Goal: Information Seeking & Learning: Find specific fact

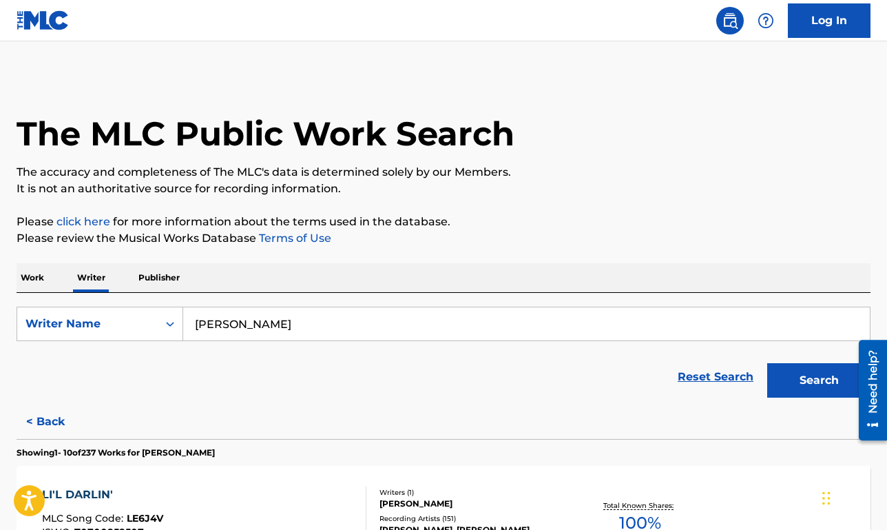
click at [28, 275] on p "Work" at bounding box center [33, 277] width 32 height 29
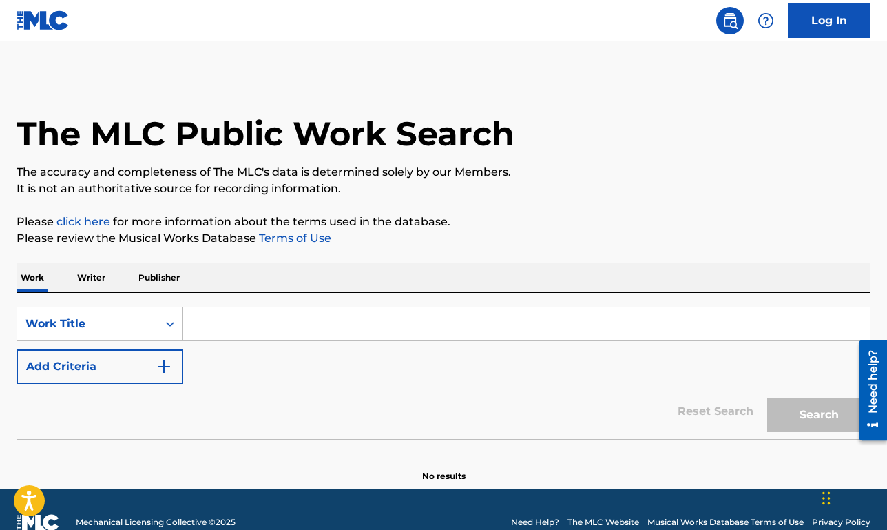
click at [234, 322] on input "Search Form" at bounding box center [526, 323] width 687 height 33
paste input "As Long As We Got Each Other"
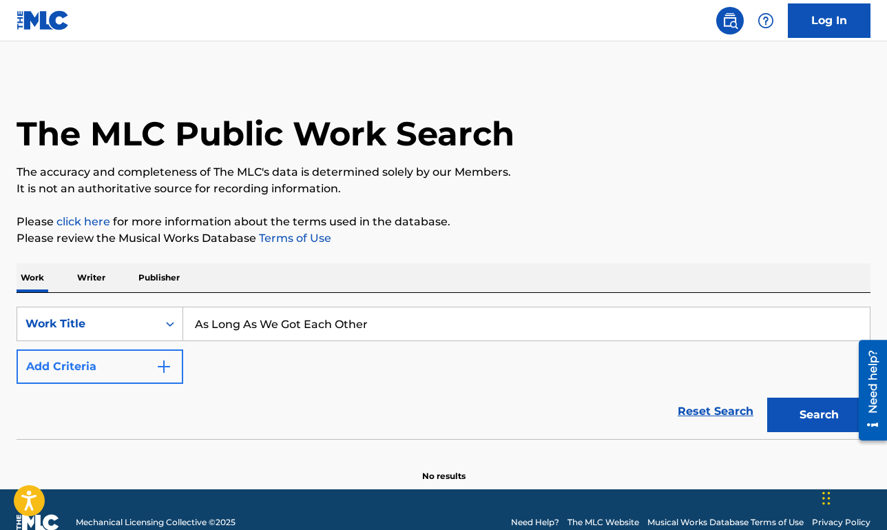
type input "As Long As We Got Each Other"
click at [135, 366] on button "Add Criteria" at bounding box center [100, 366] width 167 height 34
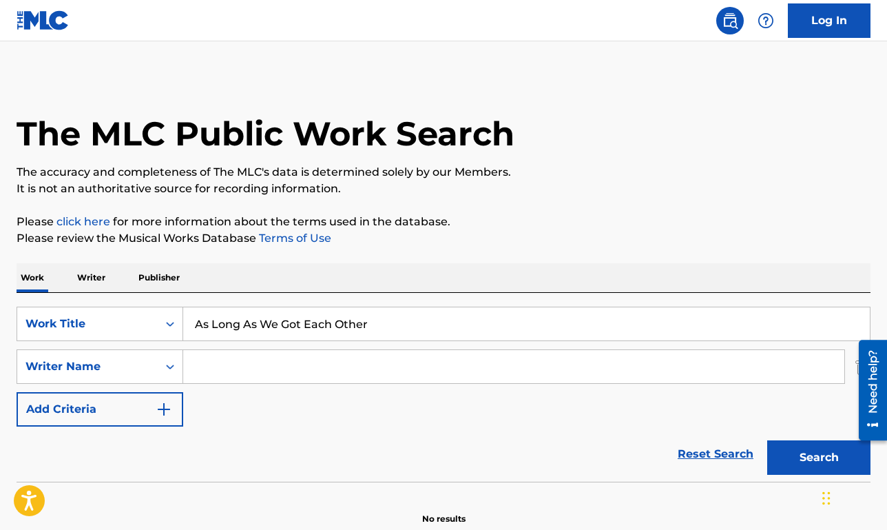
click at [212, 358] on input "Search Form" at bounding box center [513, 366] width 661 height 33
type input "[PERSON_NAME]"
click at [767, 440] on button "Search" at bounding box center [818, 457] width 103 height 34
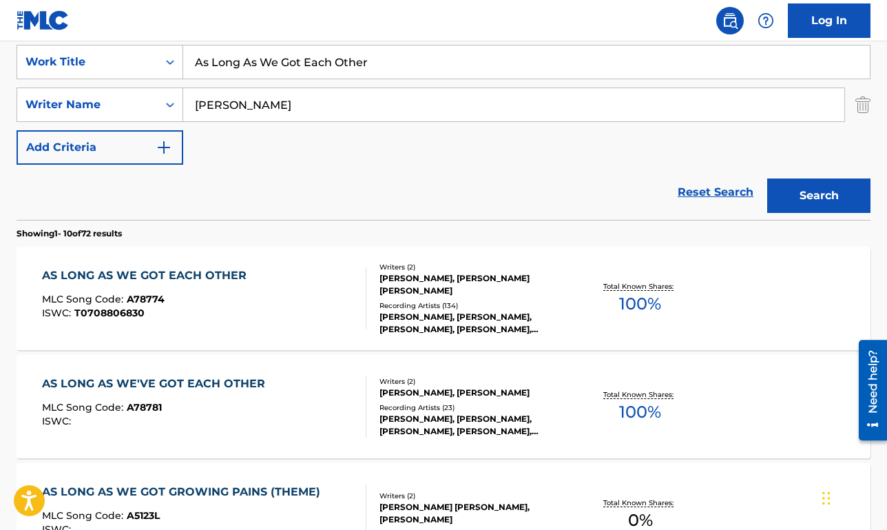
scroll to position [275, 0]
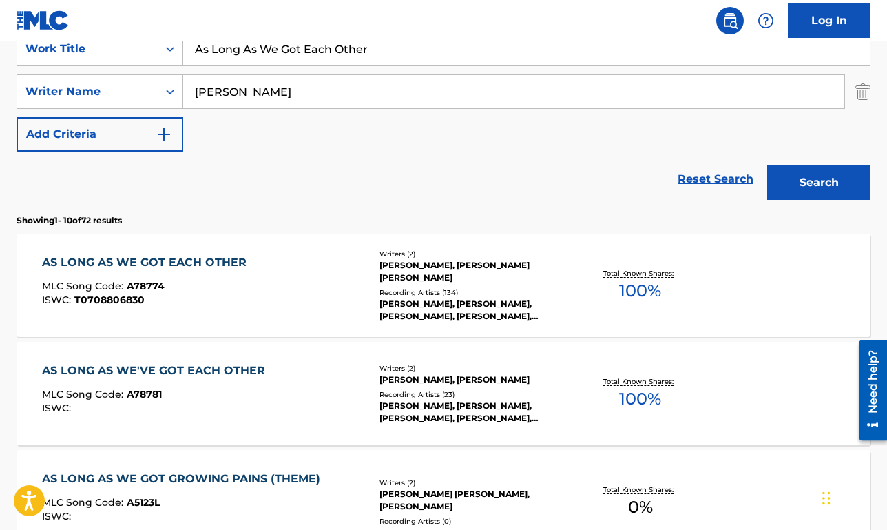
click at [295, 272] on div "AS LONG AS WE GOT EACH OTHER MLC Song Code : A78774 ISWC : T0708806830" at bounding box center [204, 285] width 324 height 62
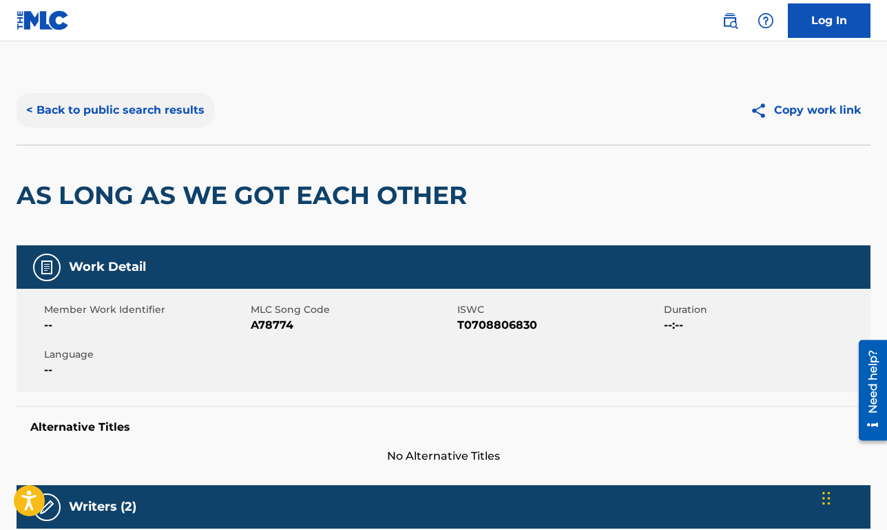
click at [115, 117] on button "< Back to public search results" at bounding box center [116, 110] width 198 height 34
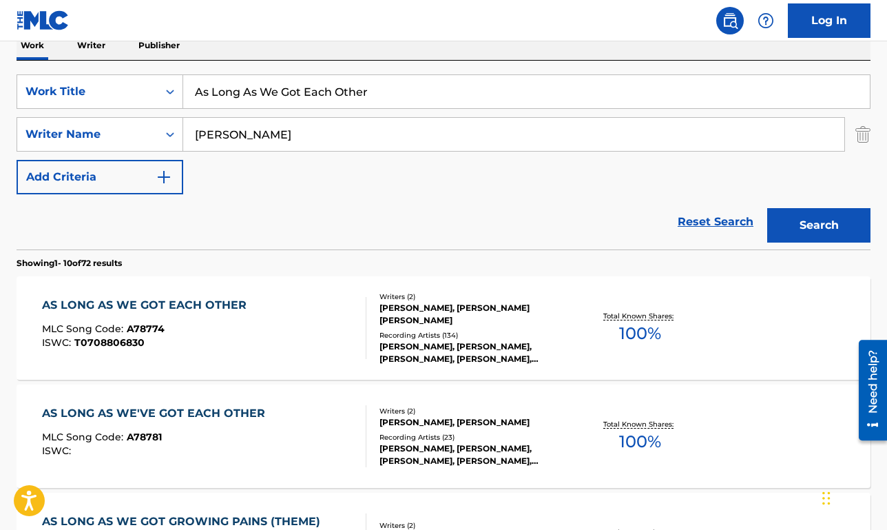
scroll to position [230, 0]
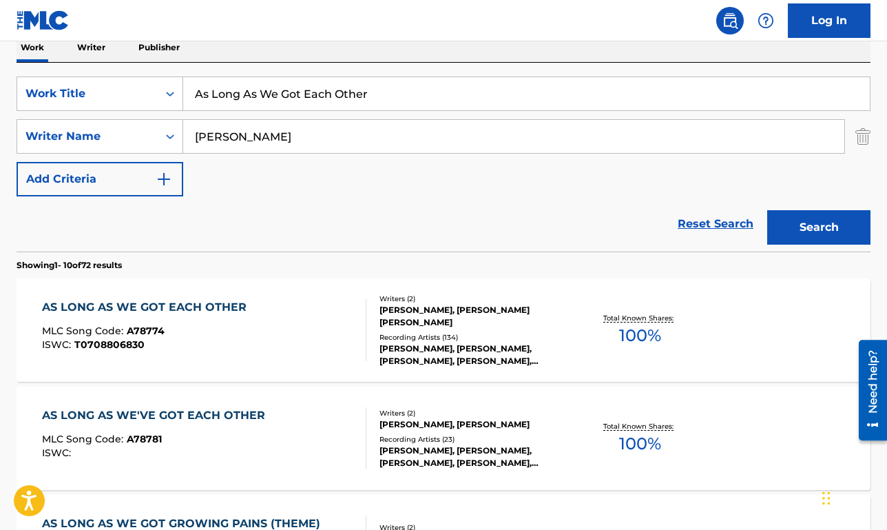
click at [265, 104] on input "As Long As We Got Each Other" at bounding box center [526, 93] width 687 height 33
paste input "Lock Up Your Daughters"
type input "Lock Up Your Daughters"
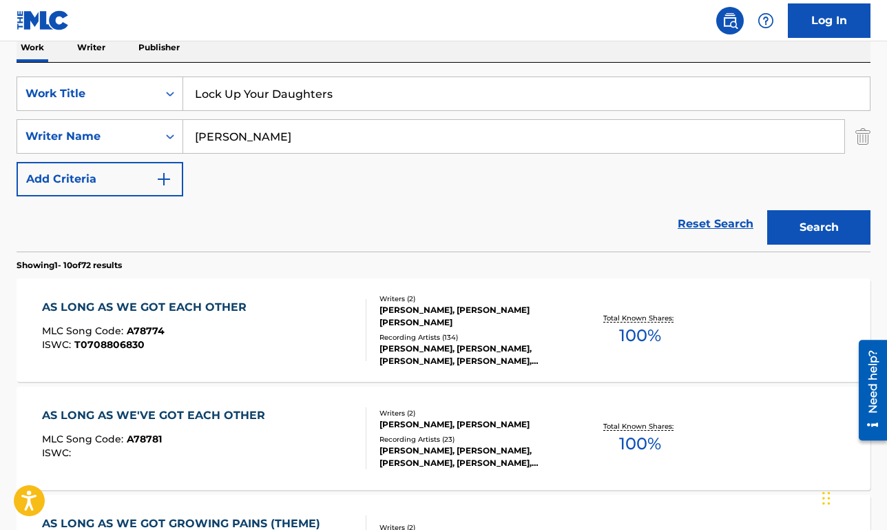
click at [254, 134] on input "[PERSON_NAME]" at bounding box center [513, 136] width 661 height 33
type input "dorff"
click at [767, 210] on button "Search" at bounding box center [818, 227] width 103 height 34
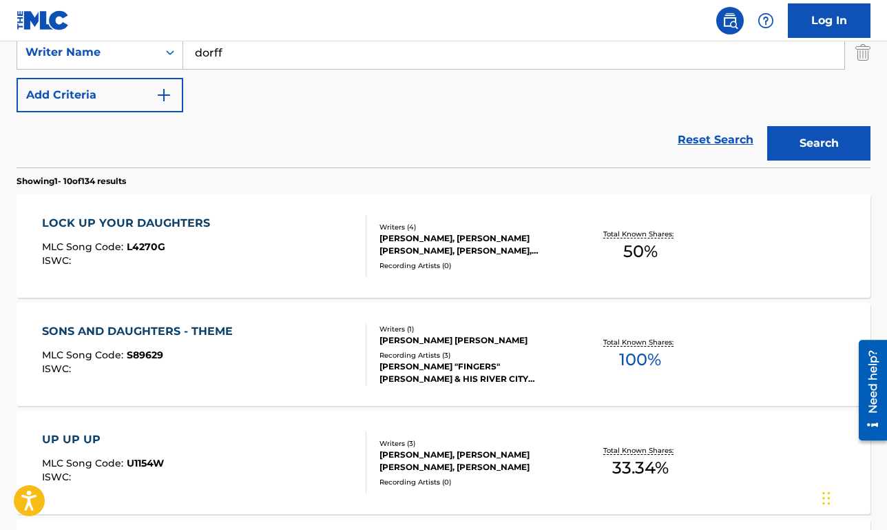
scroll to position [333, 0]
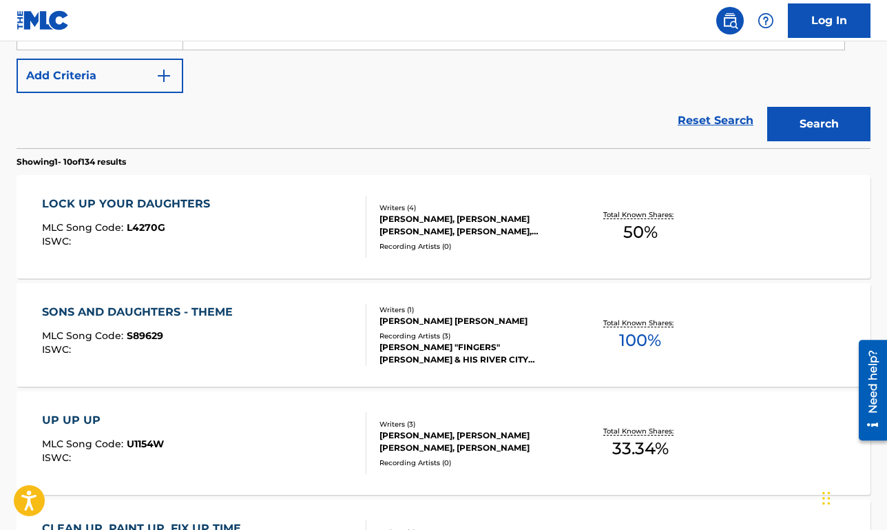
click at [297, 213] on div "LOCK UP YOUR DAUGHTERS MLC Song Code : L4270G ISWC :" at bounding box center [204, 227] width 324 height 62
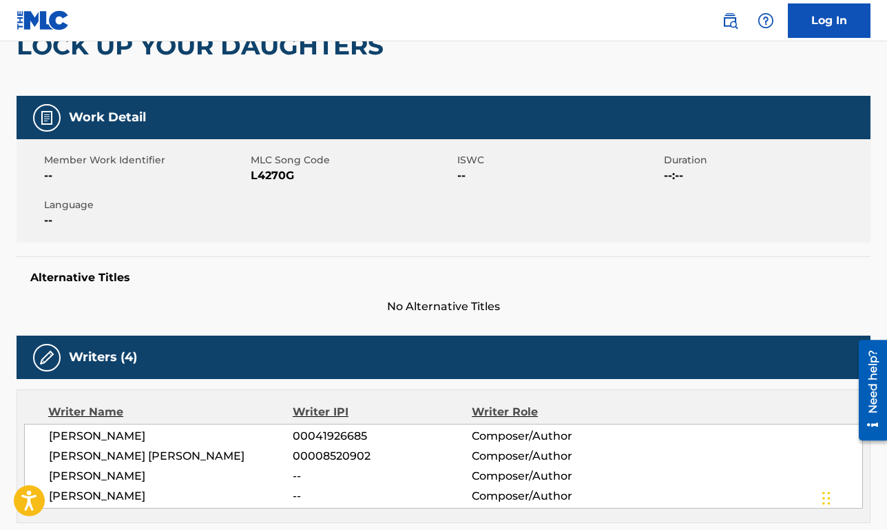
scroll to position [384, 0]
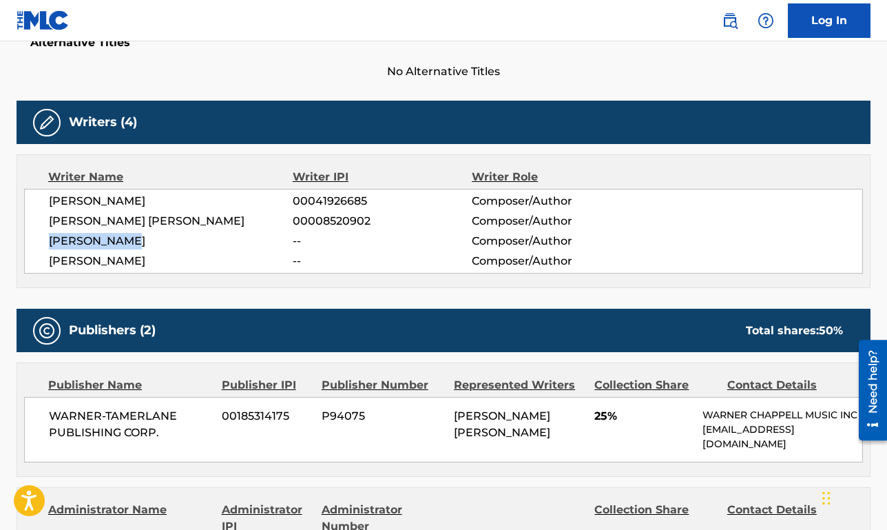
drag, startPoint x: 134, startPoint y: 243, endPoint x: 34, endPoint y: 241, distance: 99.9
click at [34, 241] on div "[PERSON_NAME] 00041926685 Composer/Author [PERSON_NAME] [PERSON_NAME] 000085209…" at bounding box center [443, 231] width 839 height 85
copy span "[PERSON_NAME]"
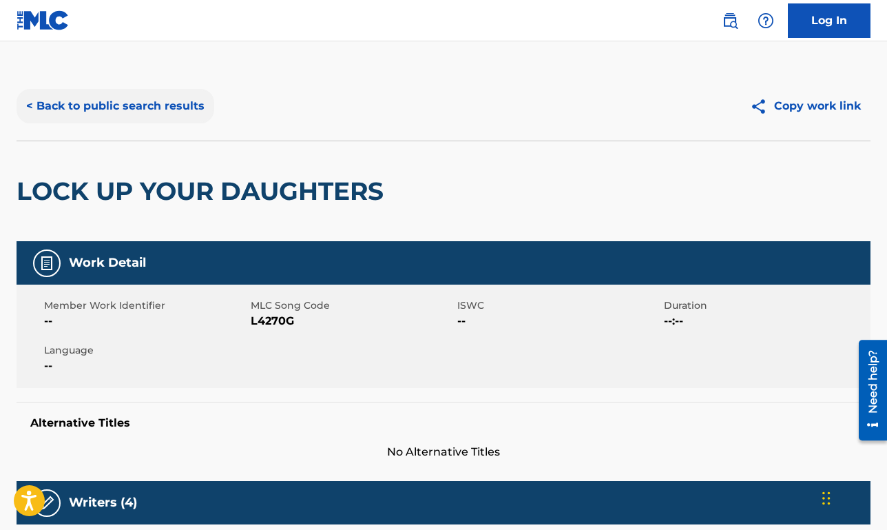
click at [149, 94] on button "< Back to public search results" at bounding box center [116, 106] width 198 height 34
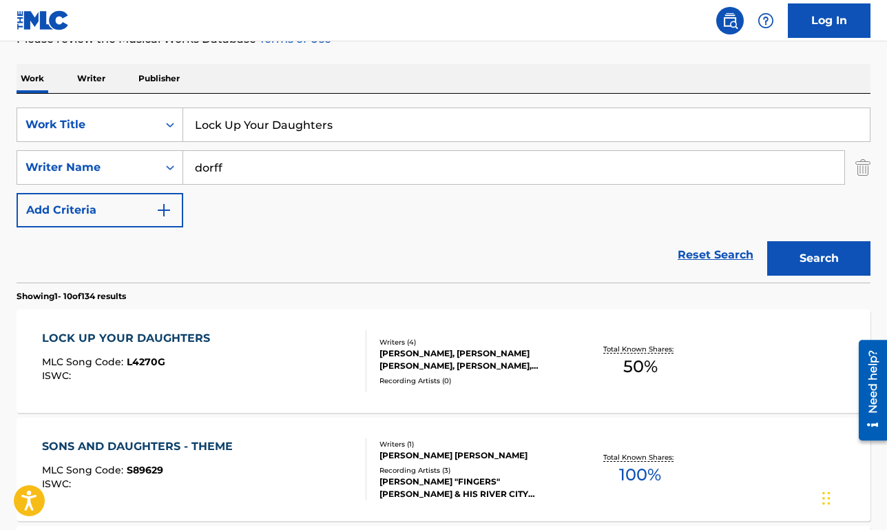
scroll to position [187, 0]
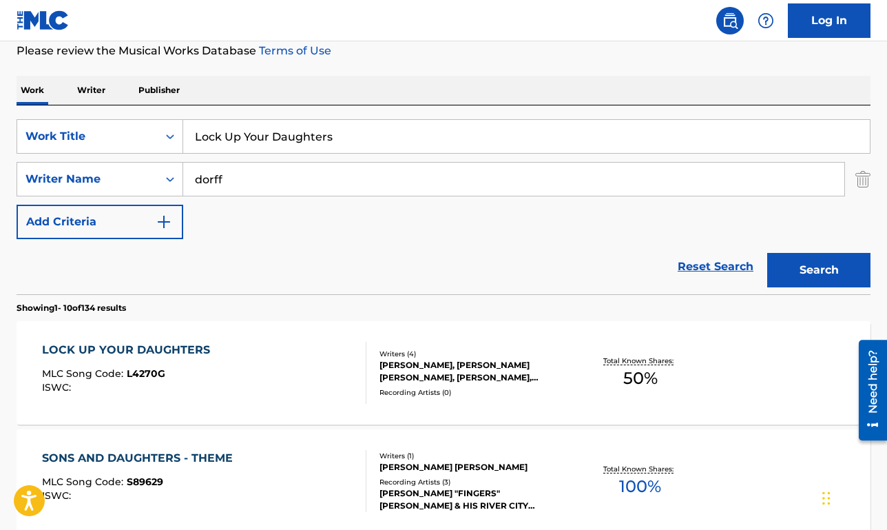
click at [99, 94] on p "Writer" at bounding box center [91, 90] width 37 height 29
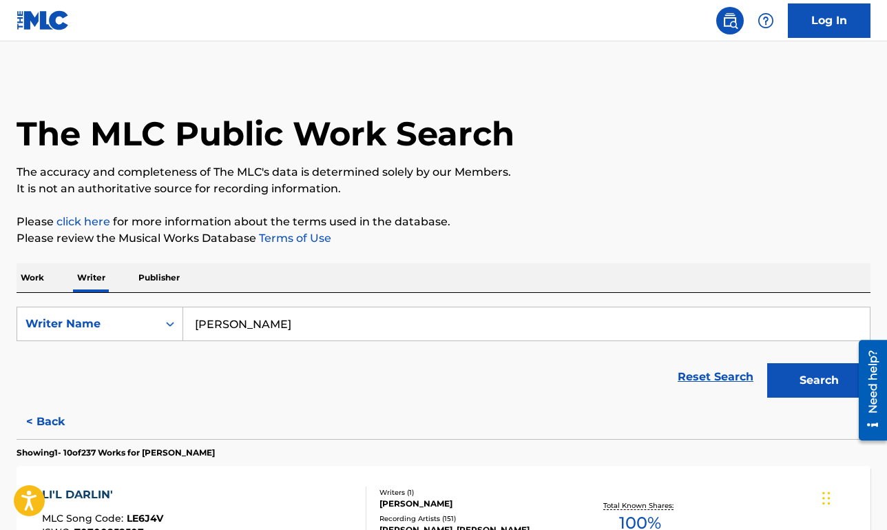
click at [257, 321] on input "[PERSON_NAME]" at bounding box center [526, 323] width 687 height 33
paste input "[PERSON_NAME]"
click at [767, 363] on button "Search" at bounding box center [818, 380] width 103 height 34
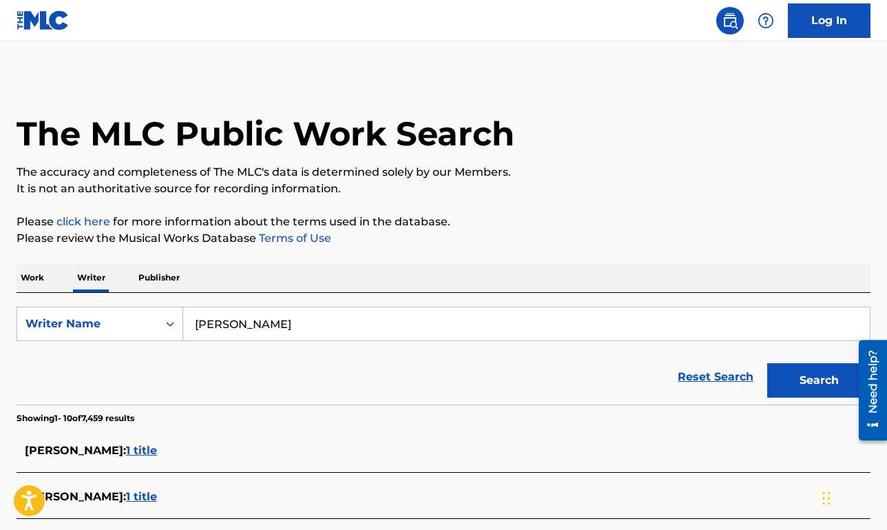
click at [278, 329] on input "[PERSON_NAME]" at bounding box center [526, 323] width 687 height 33
type input "[PERSON_NAME]"
click at [767, 363] on button "Search" at bounding box center [818, 380] width 103 height 34
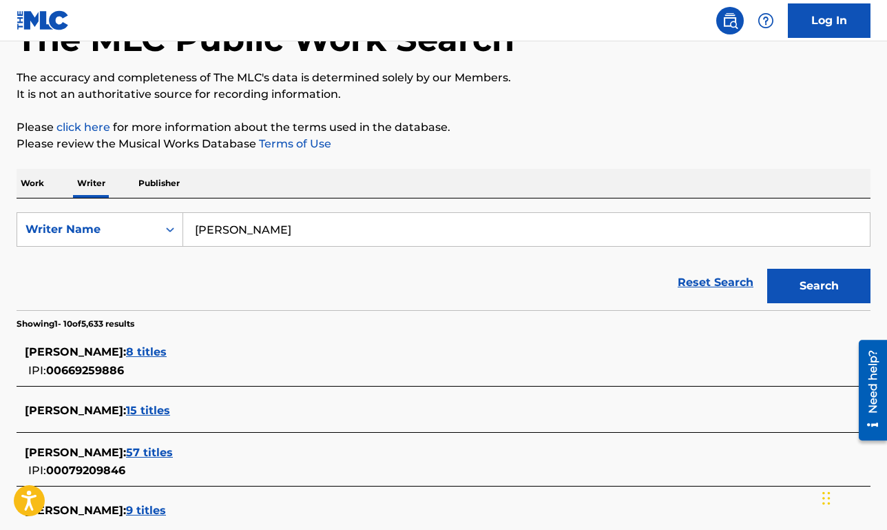
scroll to position [127, 0]
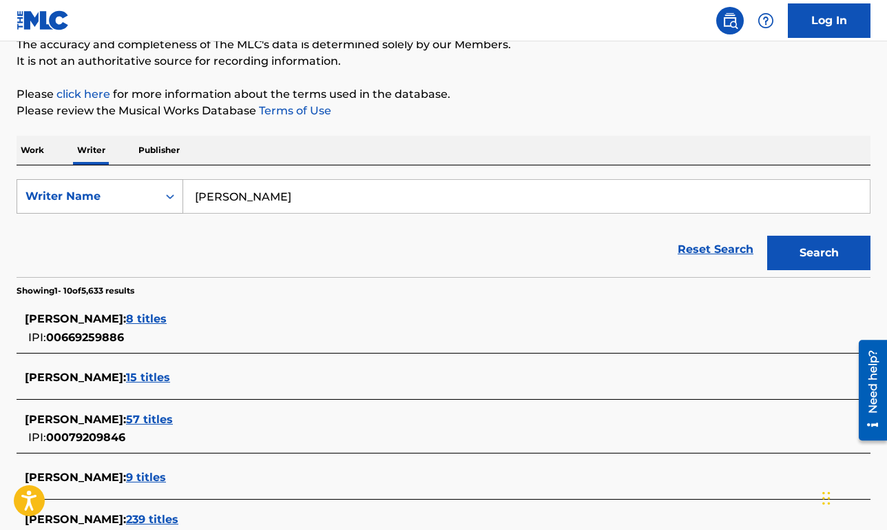
click at [113, 194] on div "Writer Name" at bounding box center [87, 196] width 124 height 17
click at [112, 223] on div "Writer IPI" at bounding box center [99, 231] width 165 height 34
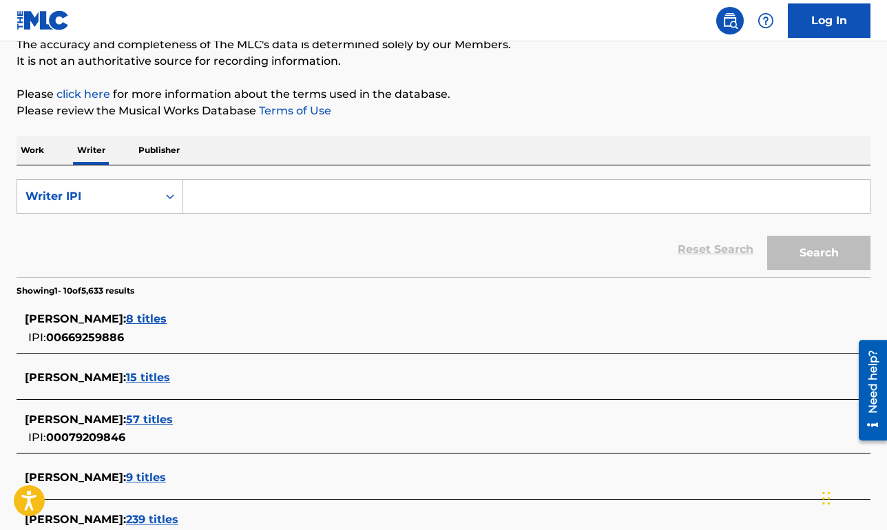
click at [225, 209] on input "Search Form" at bounding box center [526, 196] width 687 height 33
paste input "46210317"
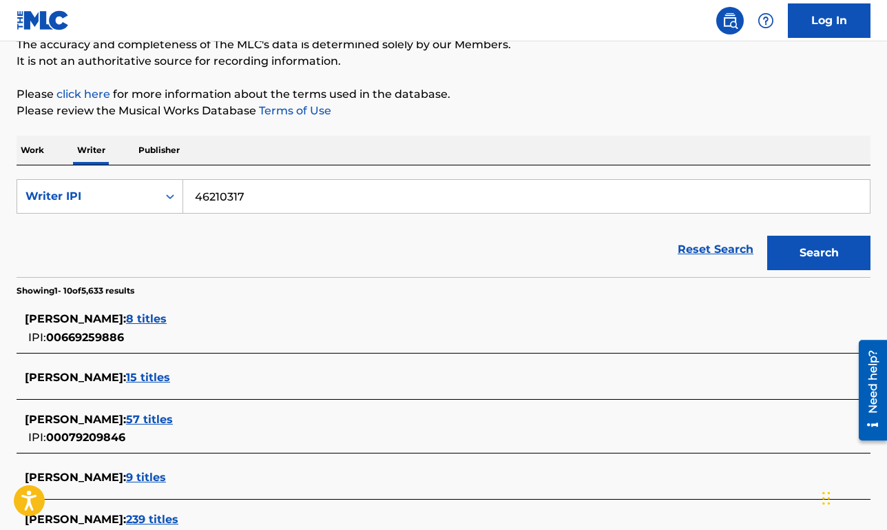
click at [220, 196] on input "46210317" at bounding box center [526, 196] width 687 height 33
click at [767, 236] on button "Search" at bounding box center [818, 253] width 103 height 34
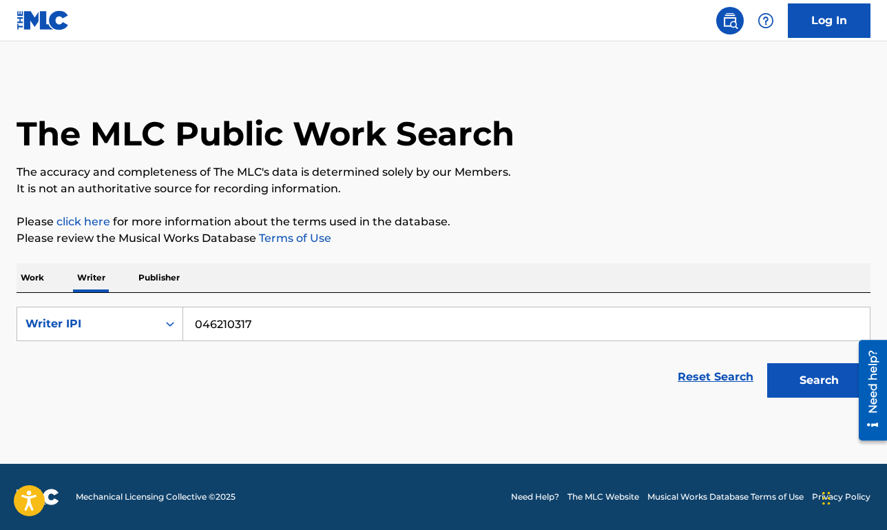
scroll to position [0, 0]
click at [767, 363] on button "Search" at bounding box center [818, 380] width 103 height 34
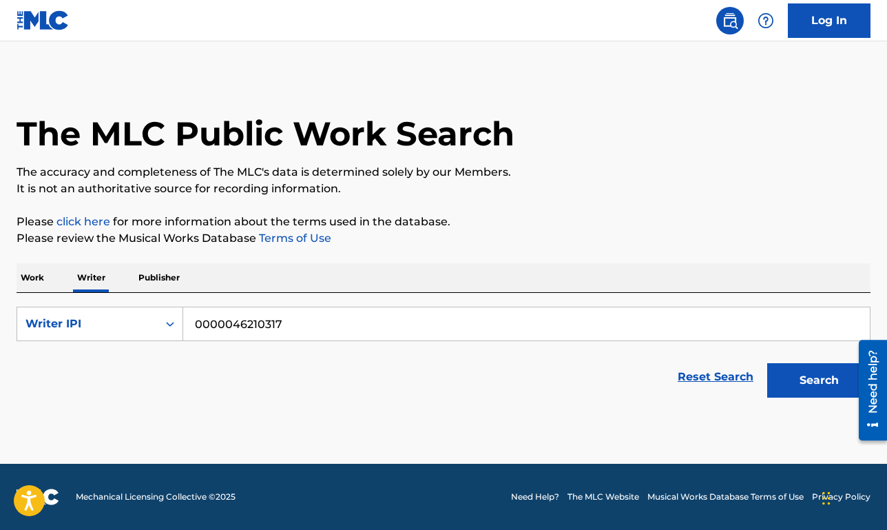
click at [767, 363] on button "Search" at bounding box center [818, 380] width 103 height 34
click at [331, 333] on input "0000000046210317" at bounding box center [526, 323] width 687 height 33
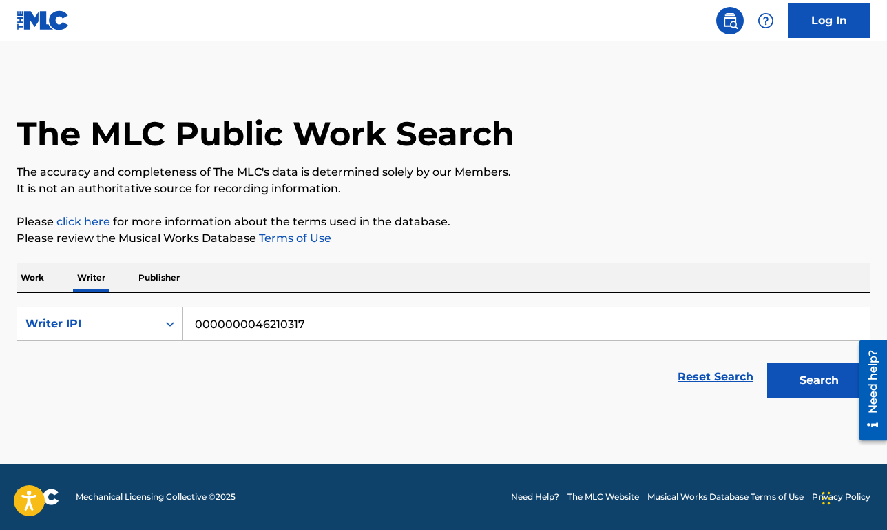
click at [331, 333] on input "0000000046210317" at bounding box center [526, 323] width 687 height 33
paste input "79209846"
click at [219, 327] on input "79209846" at bounding box center [526, 323] width 687 height 33
click at [767, 363] on button "Search" at bounding box center [818, 380] width 103 height 34
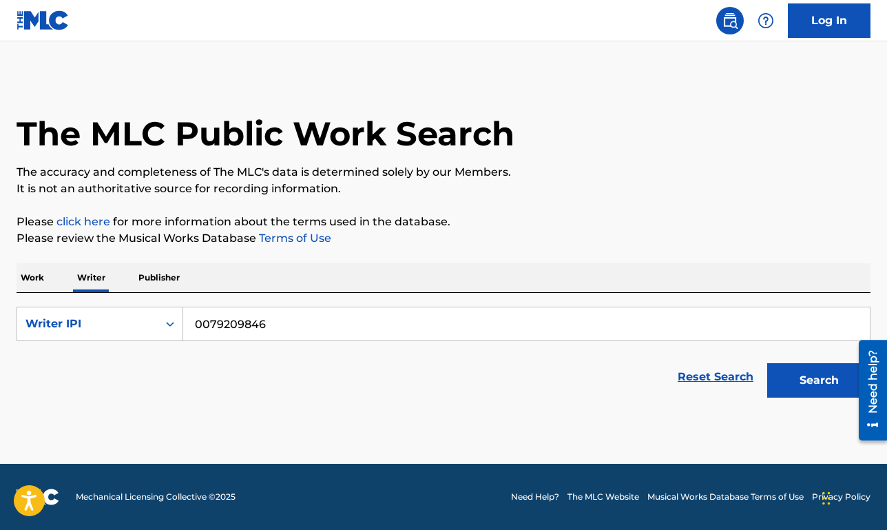
click at [767, 363] on button "Search" at bounding box center [818, 380] width 103 height 34
type input "00079209846"
click at [767, 363] on button "Search" at bounding box center [818, 380] width 103 height 34
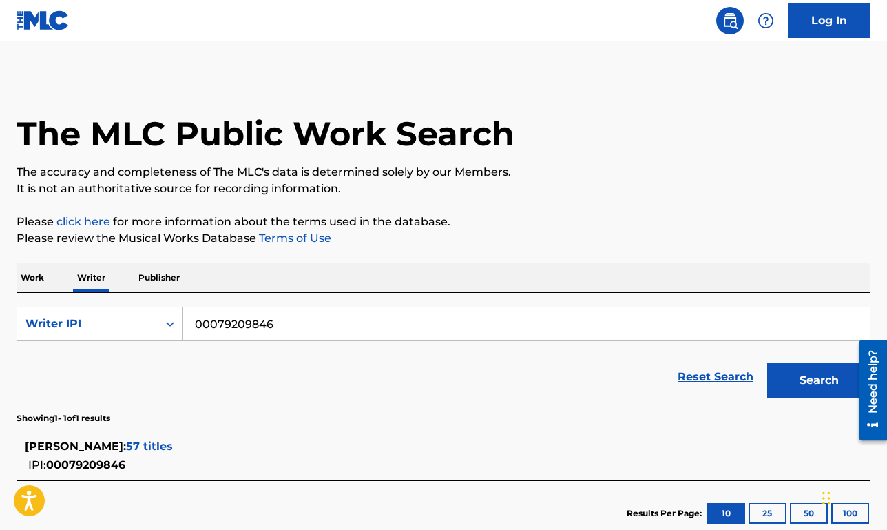
click at [134, 448] on span "57 titles" at bounding box center [149, 446] width 47 height 13
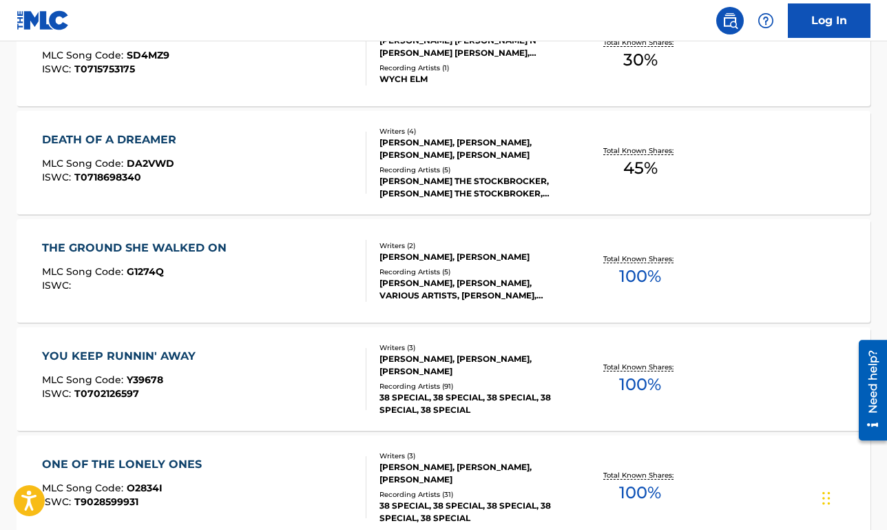
scroll to position [905, 0]
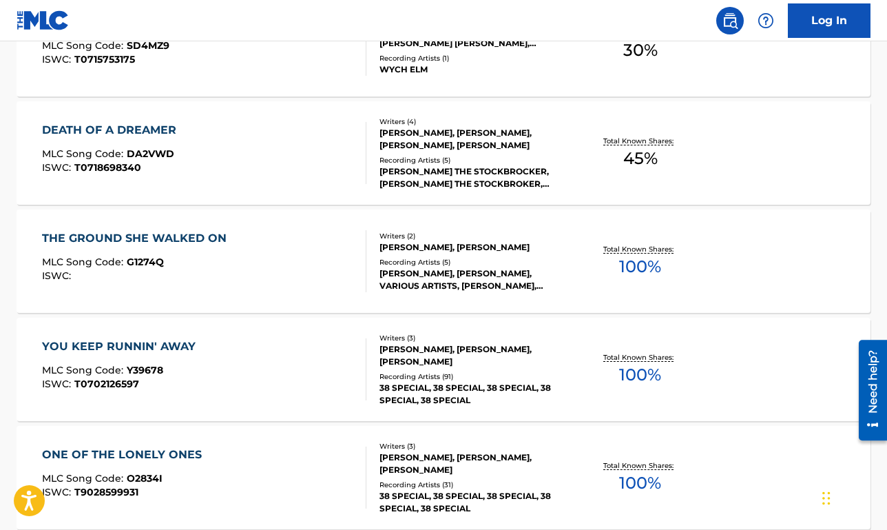
click at [306, 263] on div "THE GROUND SHE WALKED ON MLC Song Code : G1274Q ISWC :" at bounding box center [204, 261] width 324 height 62
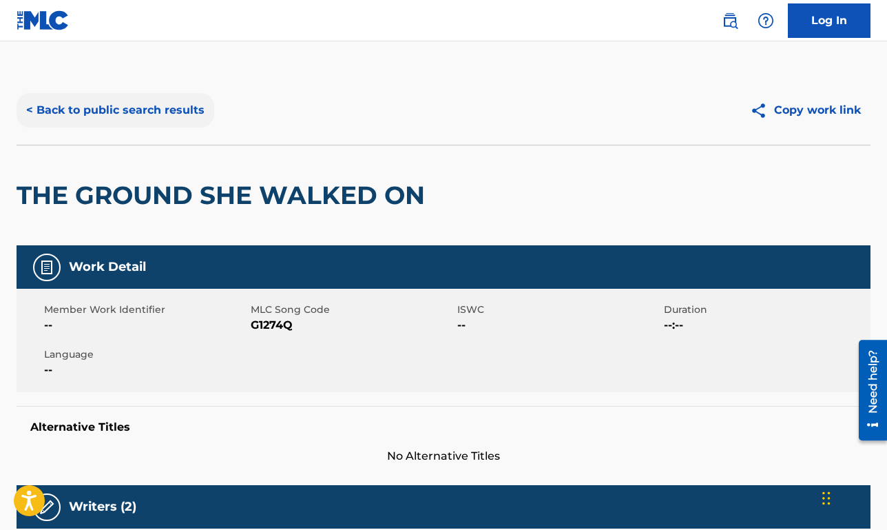
click at [159, 116] on button "< Back to public search results" at bounding box center [116, 110] width 198 height 34
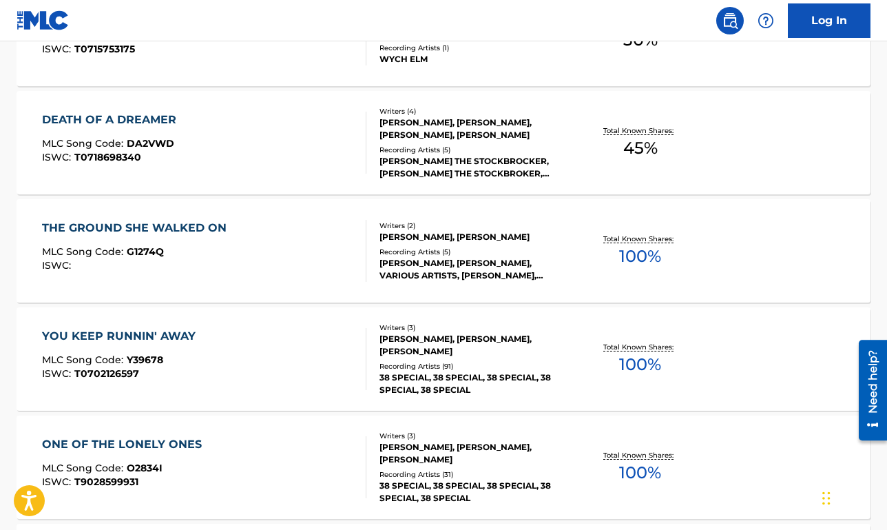
scroll to position [938, 0]
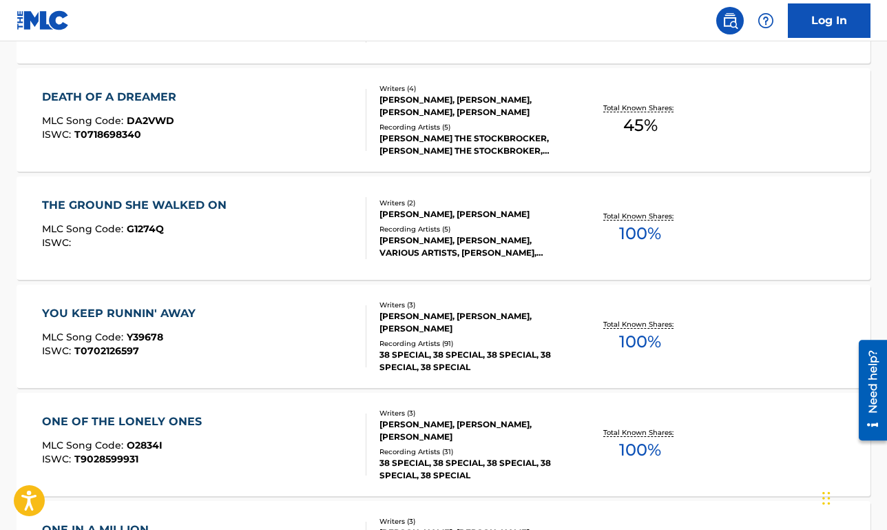
click at [282, 331] on div "YOU KEEP RUNNIN' AWAY MLC Song Code : Y39678 ISWC : T0702126597" at bounding box center [204, 336] width 324 height 62
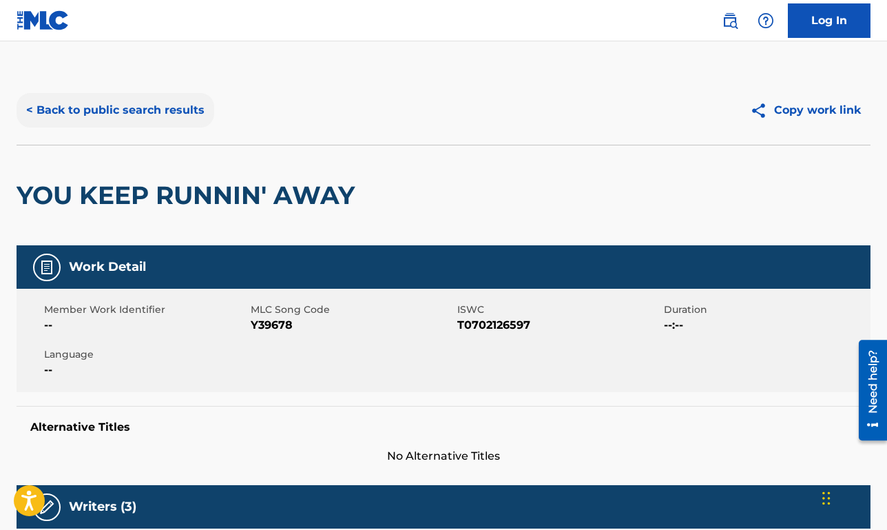
click at [181, 118] on button "< Back to public search results" at bounding box center [116, 110] width 198 height 34
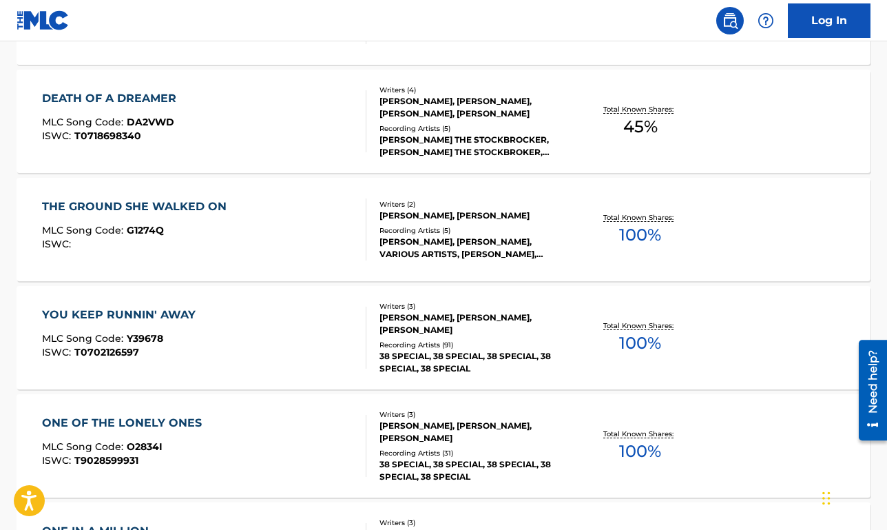
scroll to position [1157, 0]
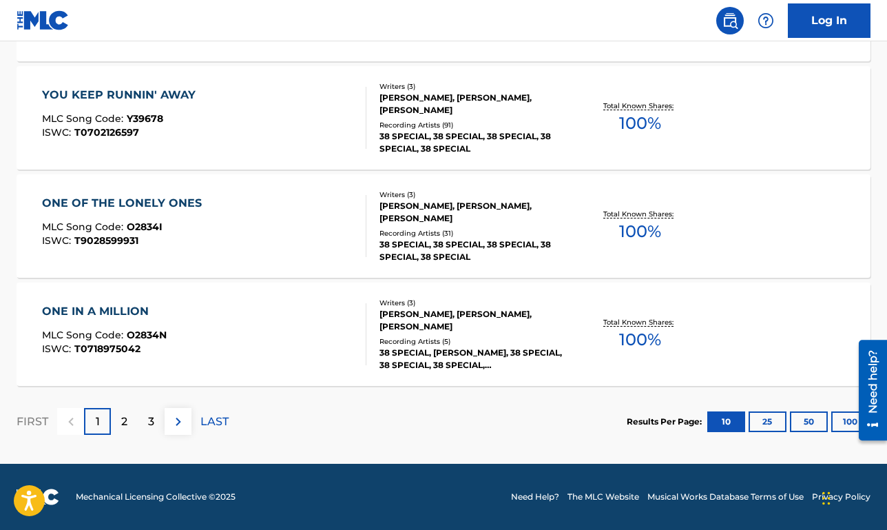
click at [184, 336] on div "ONE IN A MILLION MLC Song Code : O2834N ISWC : T0718975042" at bounding box center [204, 334] width 324 height 62
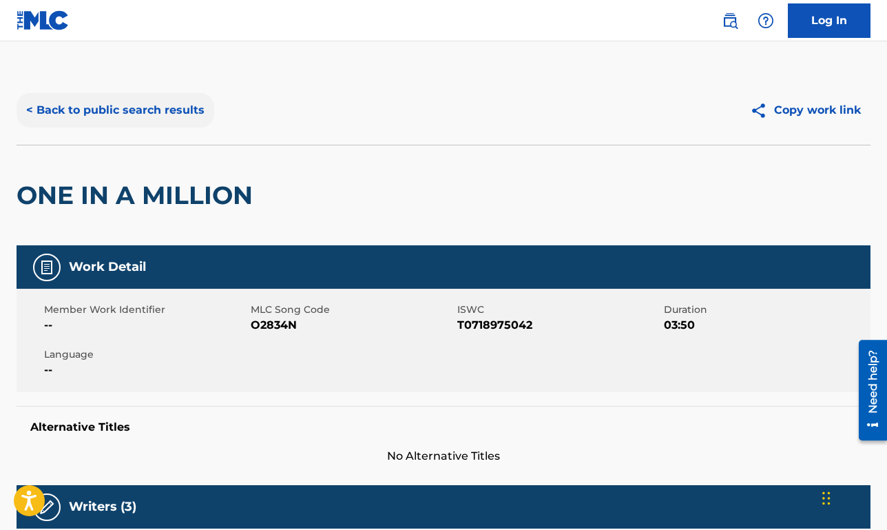
click at [174, 106] on button "< Back to public search results" at bounding box center [116, 110] width 198 height 34
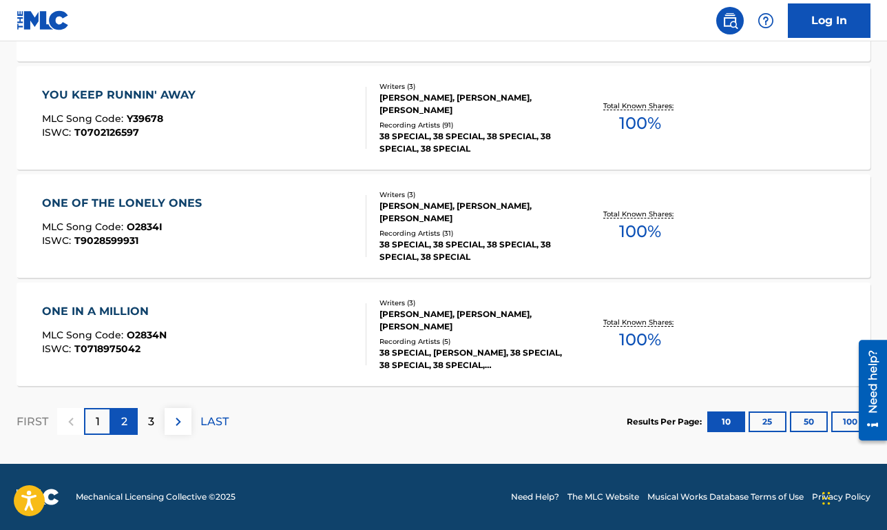
click at [125, 422] on p "2" at bounding box center [124, 421] width 6 height 17
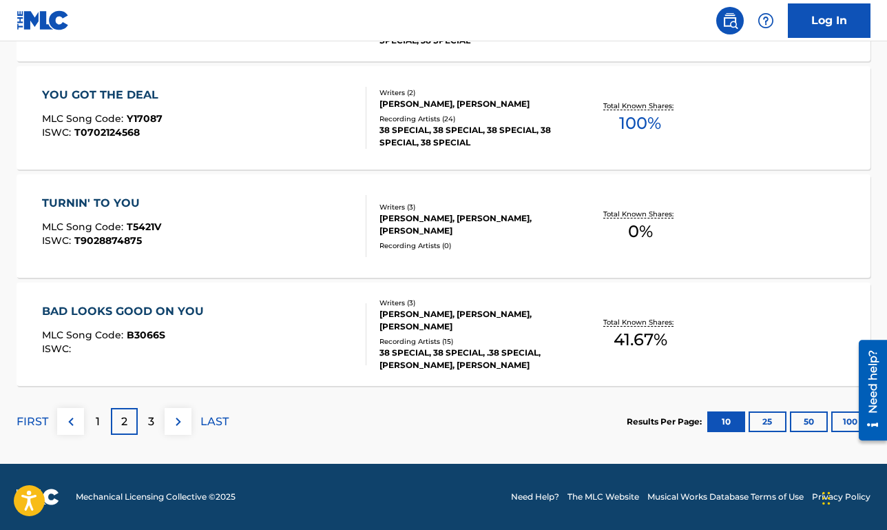
scroll to position [1076, 0]
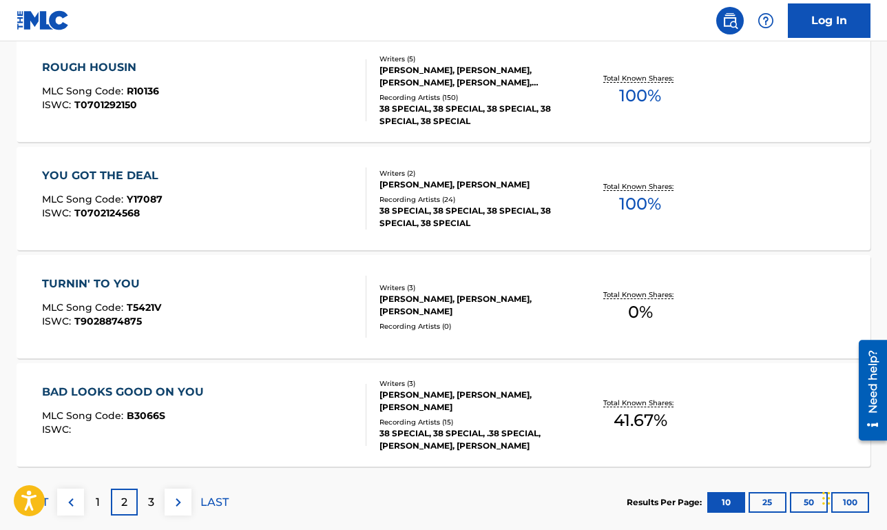
click at [256, 214] on div "YOU GOT THE DEAL MLC Song Code : Y17087 ISWC : T0702124568" at bounding box center [204, 198] width 324 height 62
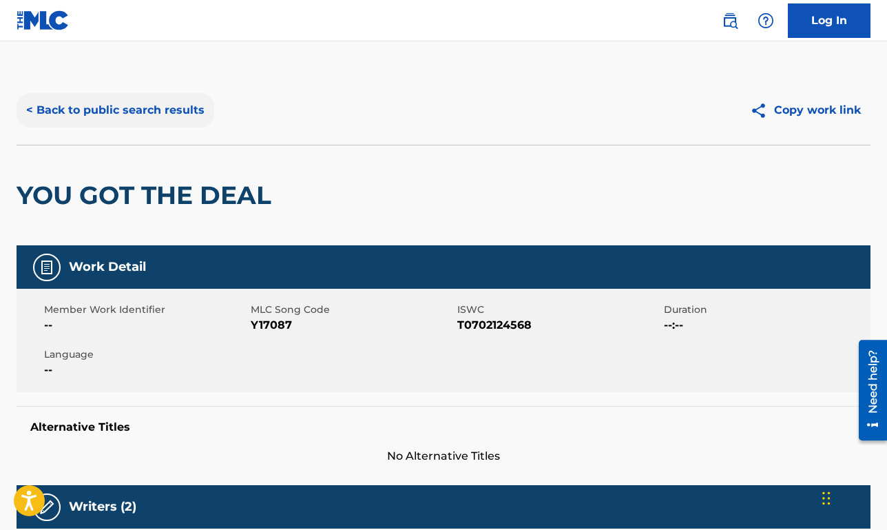
click at [151, 112] on button "< Back to public search results" at bounding box center [116, 110] width 198 height 34
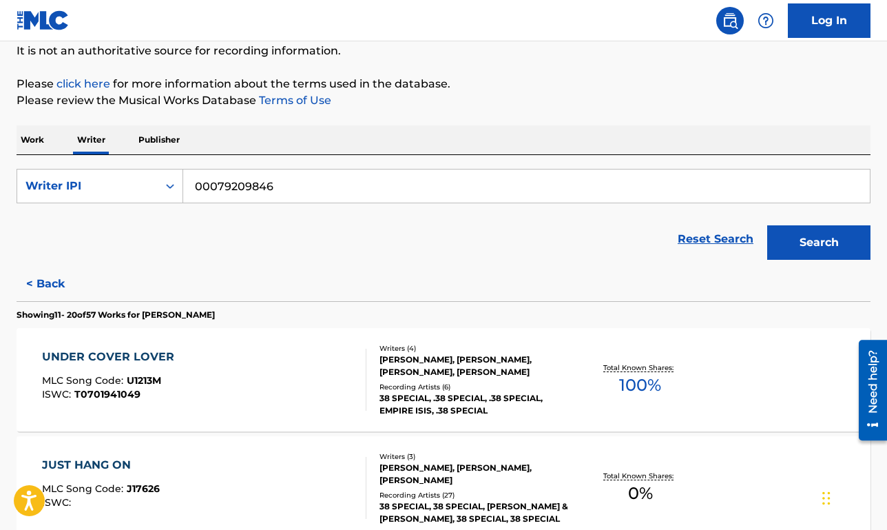
scroll to position [164, 0]
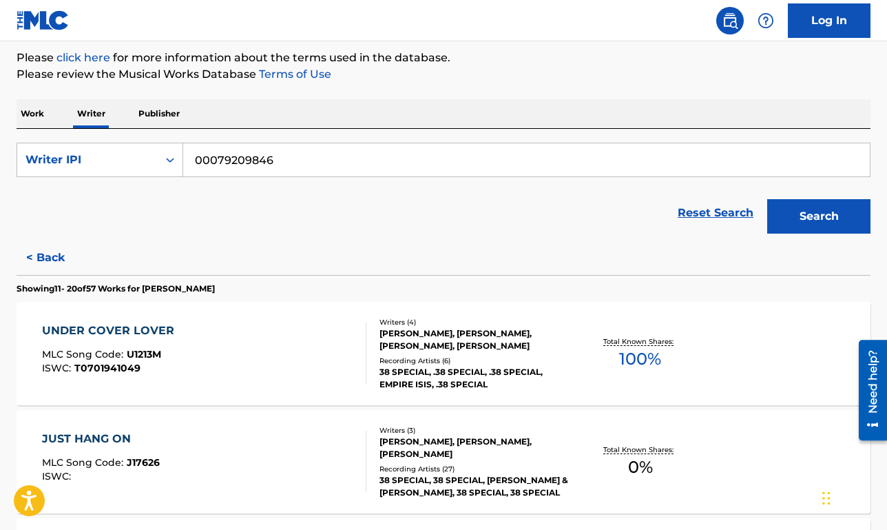
click at [302, 356] on div "UNDER COVER LOVER MLC Song Code : U1213M ISWC : T0701941049" at bounding box center [204, 353] width 324 height 62
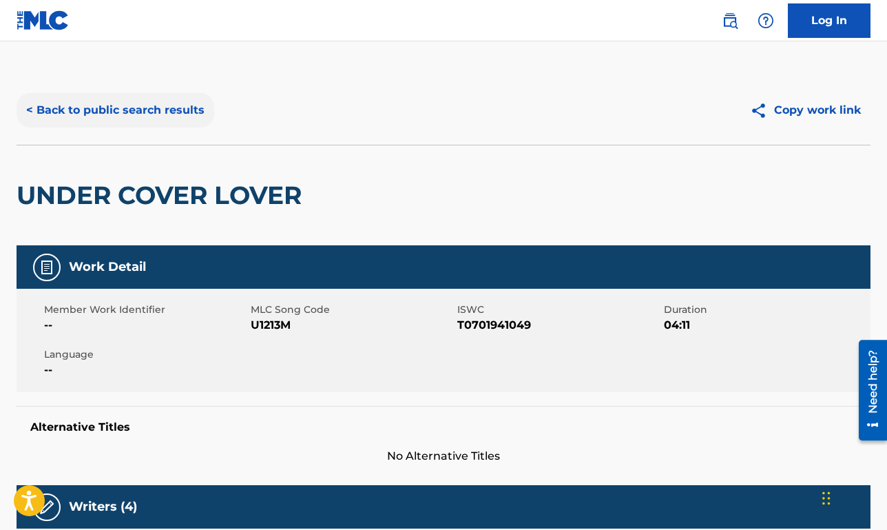
click at [190, 123] on button "< Back to public search results" at bounding box center [116, 110] width 198 height 34
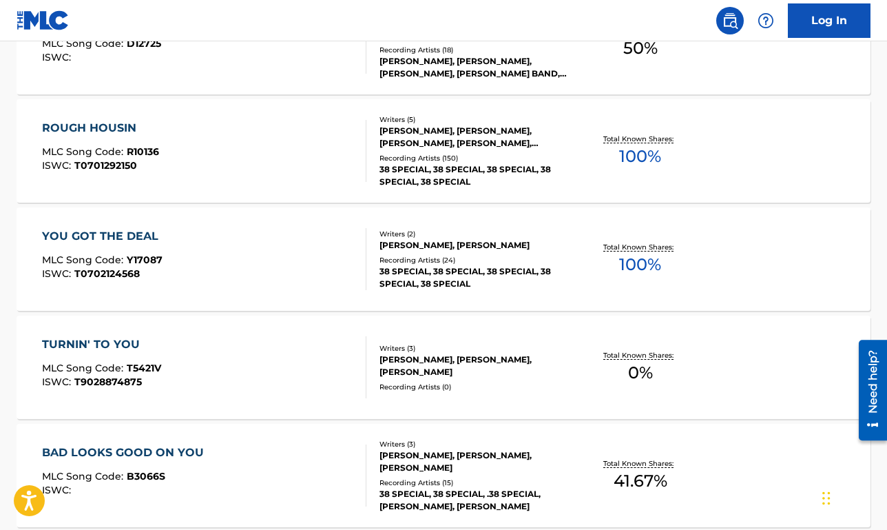
scroll to position [1157, 0]
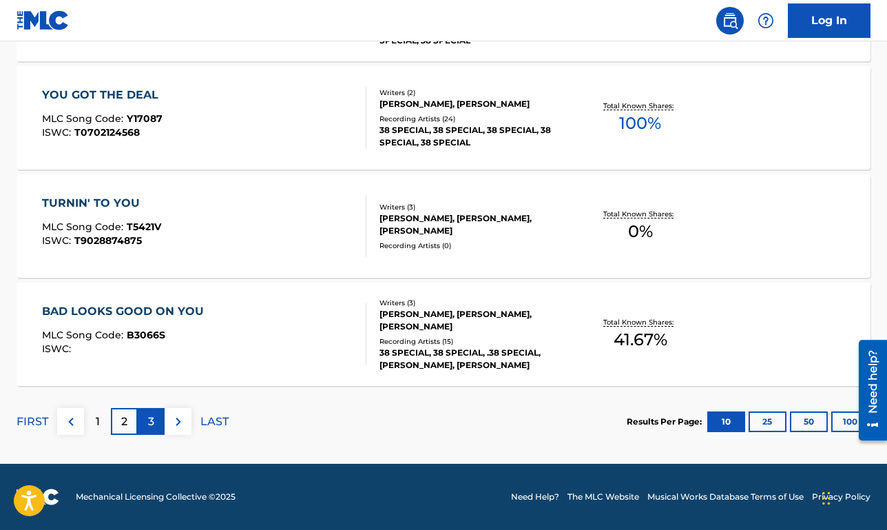
click at [158, 415] on div "3" at bounding box center [151, 421] width 27 height 27
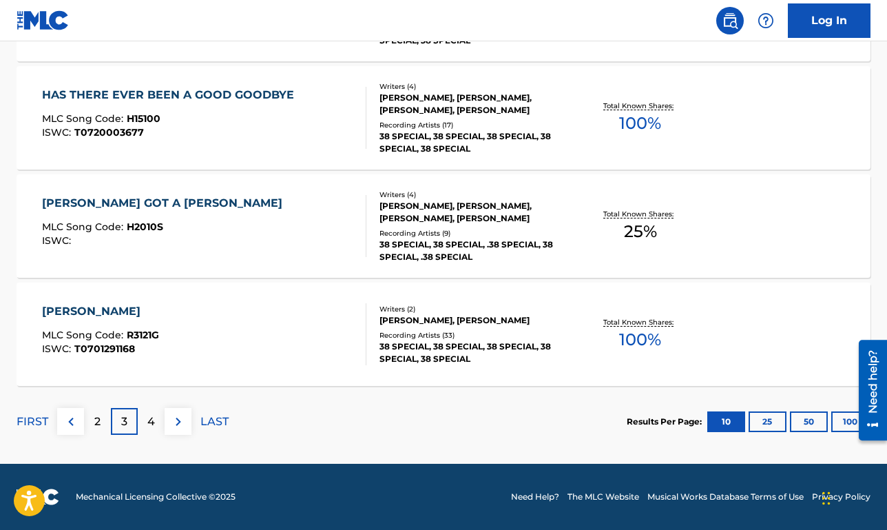
click at [225, 329] on div "[PERSON_NAME] MLC Song Code : R3121G ISWC : T0701291168" at bounding box center [204, 334] width 324 height 62
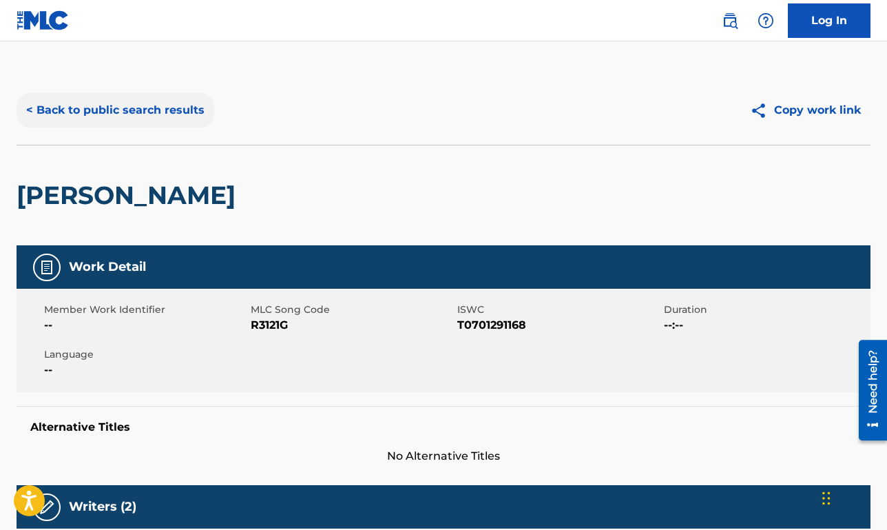
click at [168, 125] on button "< Back to public search results" at bounding box center [116, 110] width 198 height 34
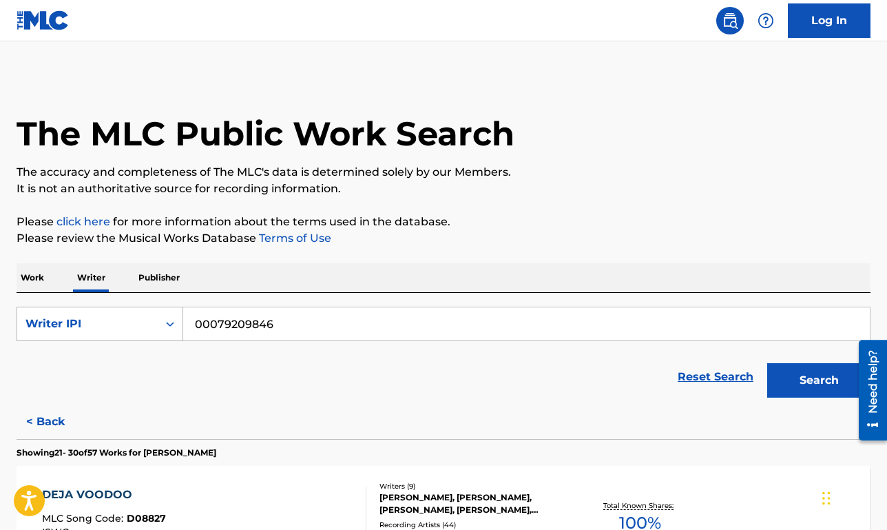
click at [150, 329] on div "Writer IPI" at bounding box center [87, 324] width 141 height 26
click at [150, 349] on div "Writer Name" at bounding box center [99, 358] width 165 height 34
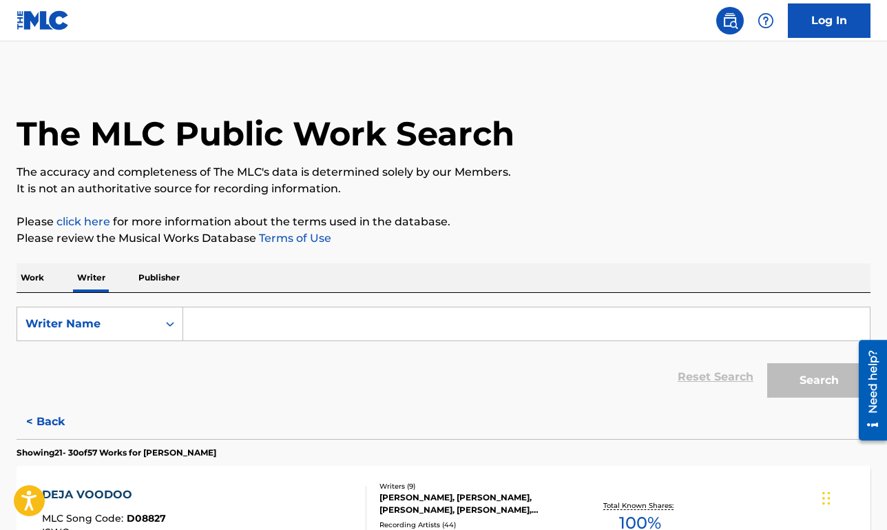
click at [215, 335] on input "Search Form" at bounding box center [526, 323] width 687 height 33
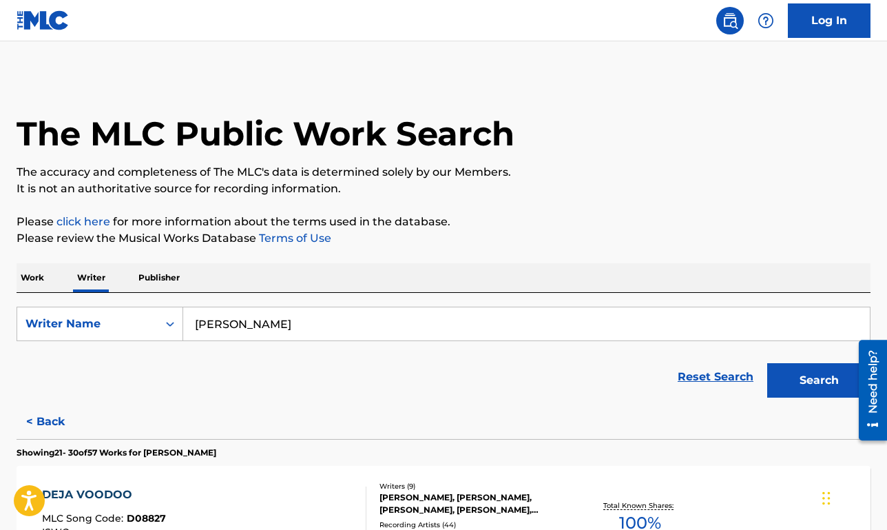
type input "[PERSON_NAME]"
click at [767, 363] on button "Search" at bounding box center [818, 380] width 103 height 34
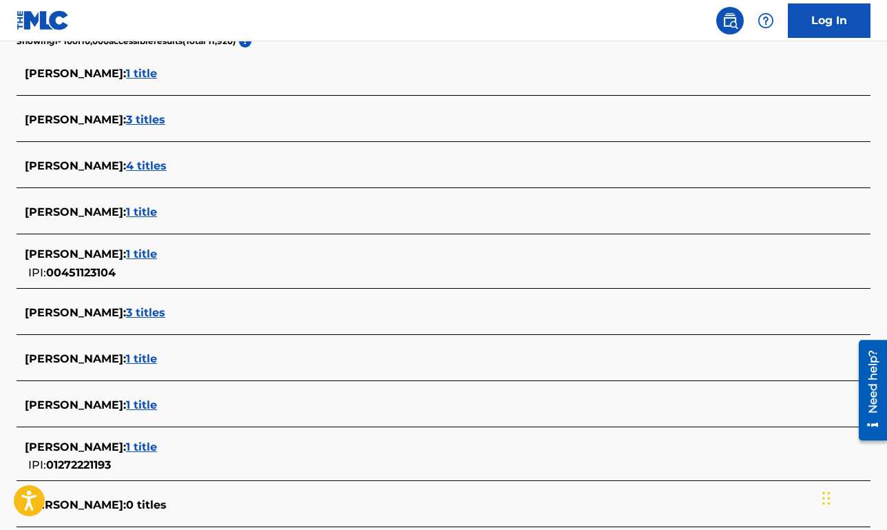
scroll to position [518, 0]
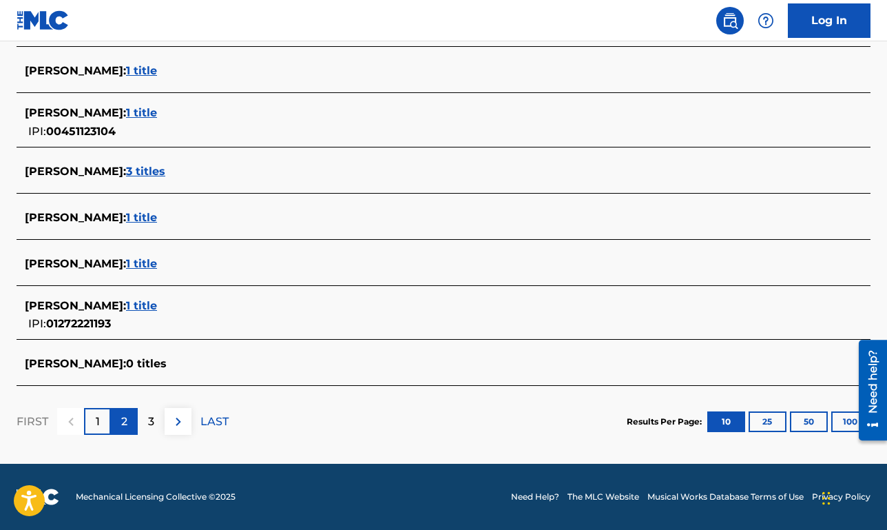
click at [130, 431] on div "2" at bounding box center [124, 421] width 27 height 27
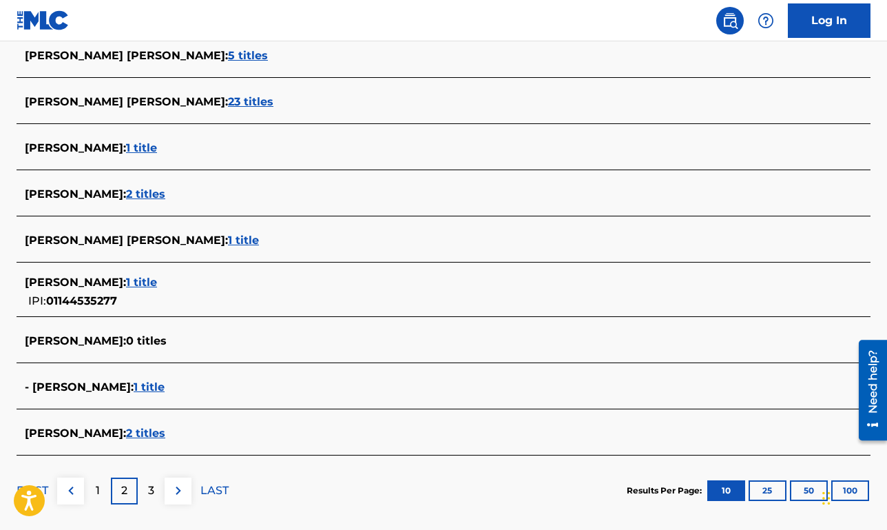
scroll to position [466, 0]
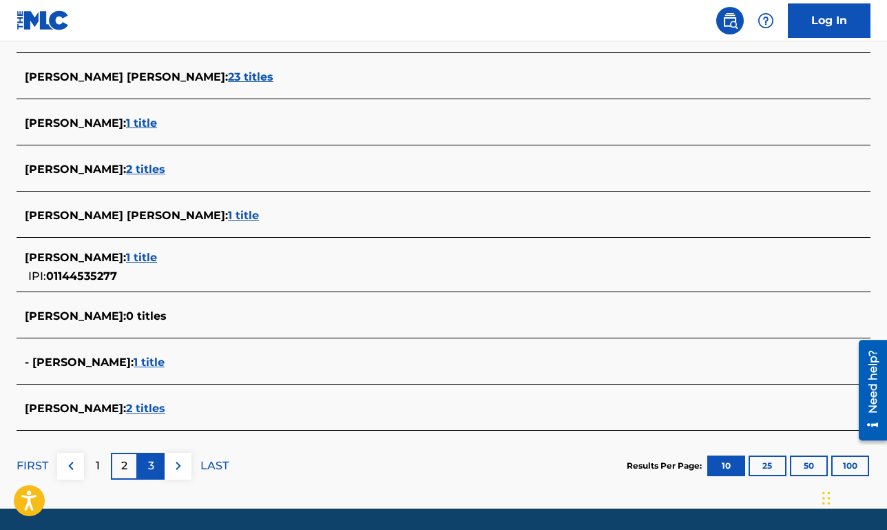
click at [156, 458] on div "3" at bounding box center [151, 466] width 27 height 27
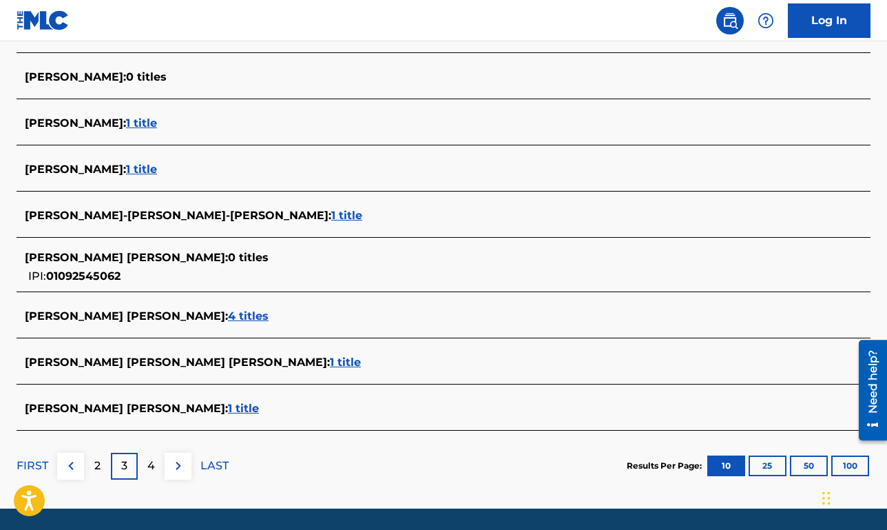
scroll to position [0, 0]
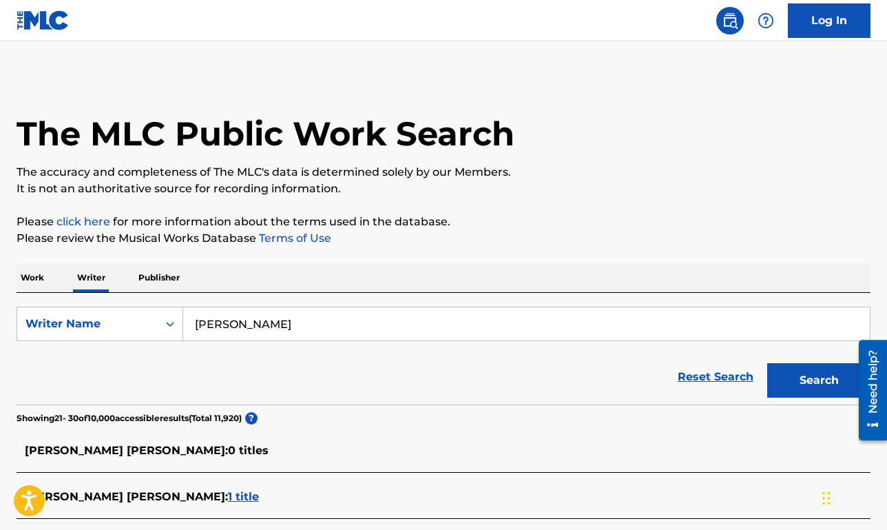
click at [23, 276] on p "Work" at bounding box center [33, 277] width 32 height 29
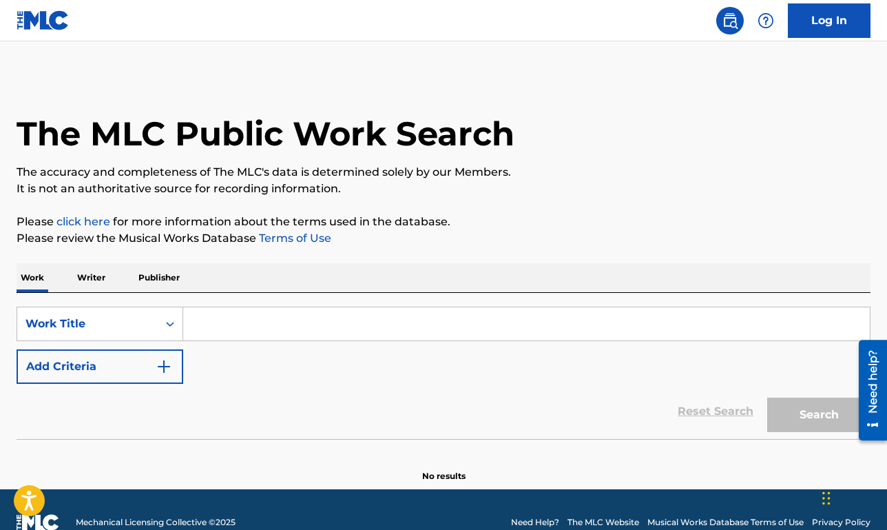
click at [214, 316] on input "Search Form" at bounding box center [526, 323] width 687 height 33
paste input "[PERSON_NAME] and the [PERSON_NAME]"
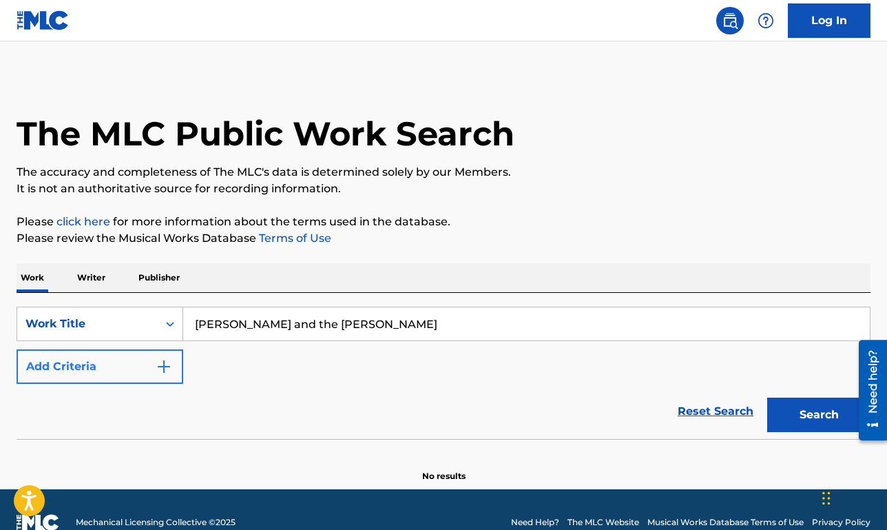
type input "[PERSON_NAME] and the [PERSON_NAME]"
click at [138, 362] on button "Add Criteria" at bounding box center [100, 366] width 167 height 34
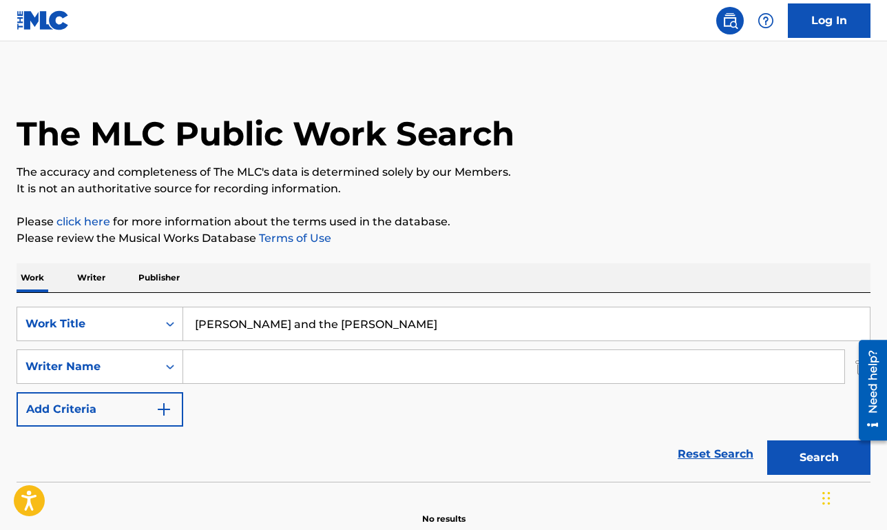
click at [256, 369] on input "Search Form" at bounding box center [513, 366] width 661 height 33
type input "dorff"
click at [767, 440] on button "Search" at bounding box center [818, 457] width 103 height 34
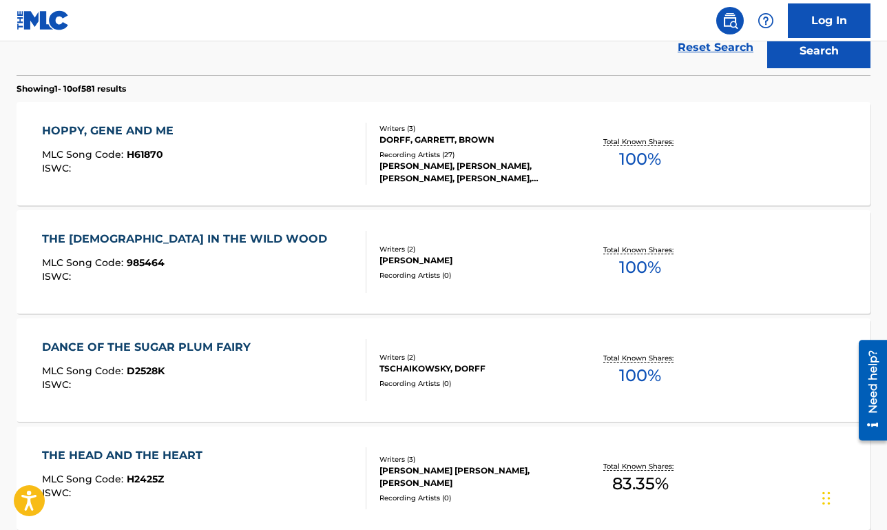
scroll to position [412, 0]
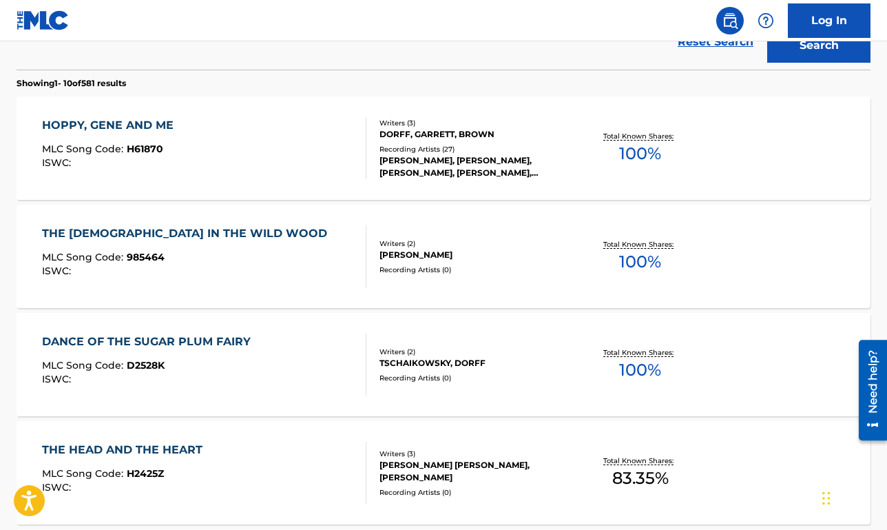
click at [337, 181] on div "HOPPY, GENE AND ME MLC Song Code : H61870 ISWC : Writers ( 3 ) [PERSON_NAME], […" at bounding box center [444, 147] width 854 height 103
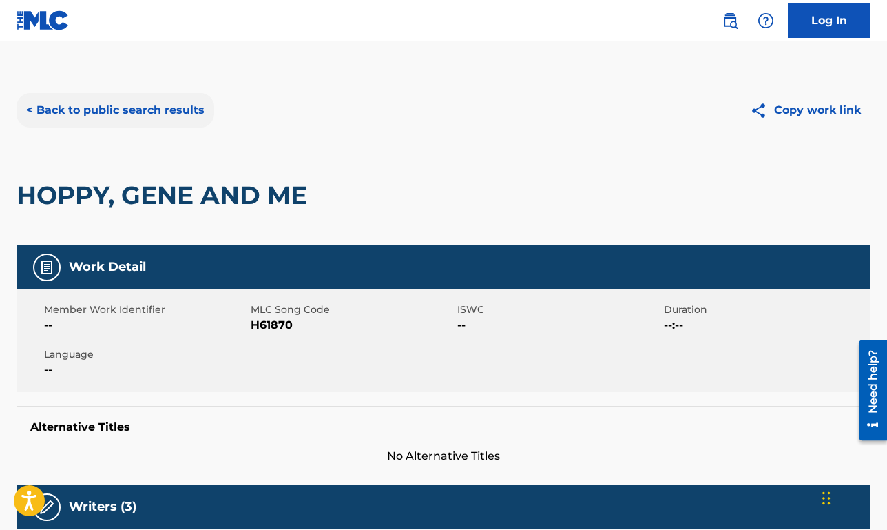
click at [178, 115] on button "< Back to public search results" at bounding box center [116, 110] width 198 height 34
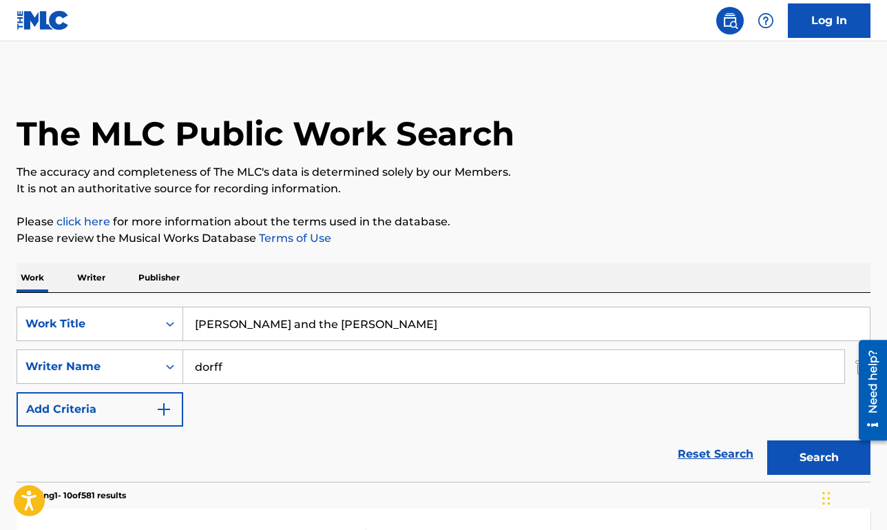
click at [245, 367] on input "dorff" at bounding box center [513, 366] width 661 height 33
paste input "[PERSON_NAME]"
type input "[PERSON_NAME]"
click at [767, 440] on button "Search" at bounding box center [818, 457] width 103 height 34
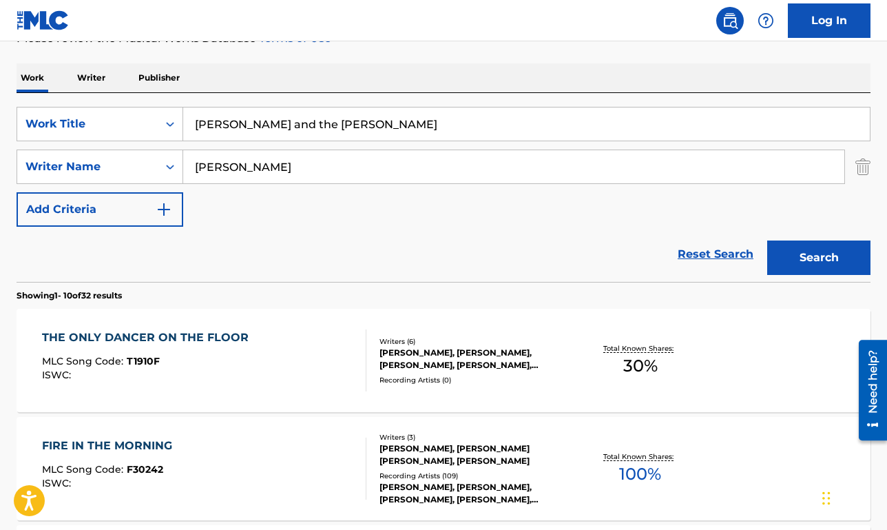
scroll to position [192, 0]
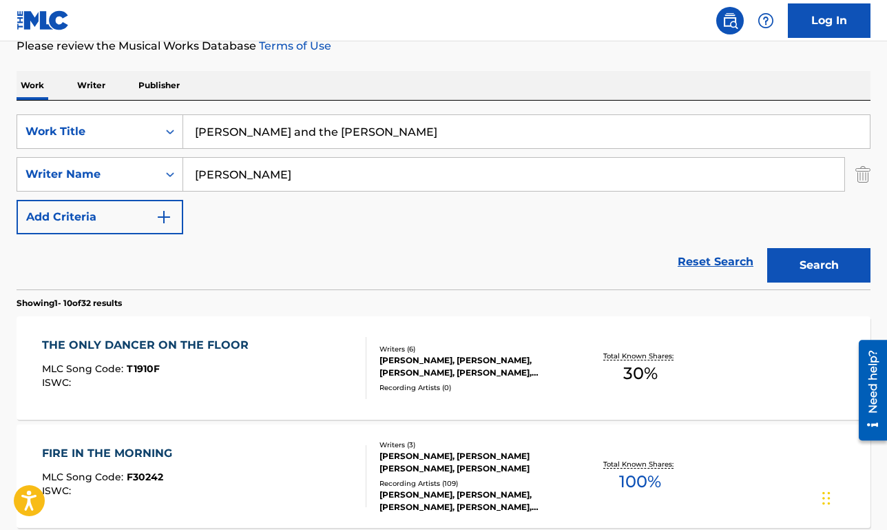
click at [231, 447] on div "FIRE IN THE MORNING MLC Song Code : F30242 ISWC :" at bounding box center [204, 476] width 324 height 62
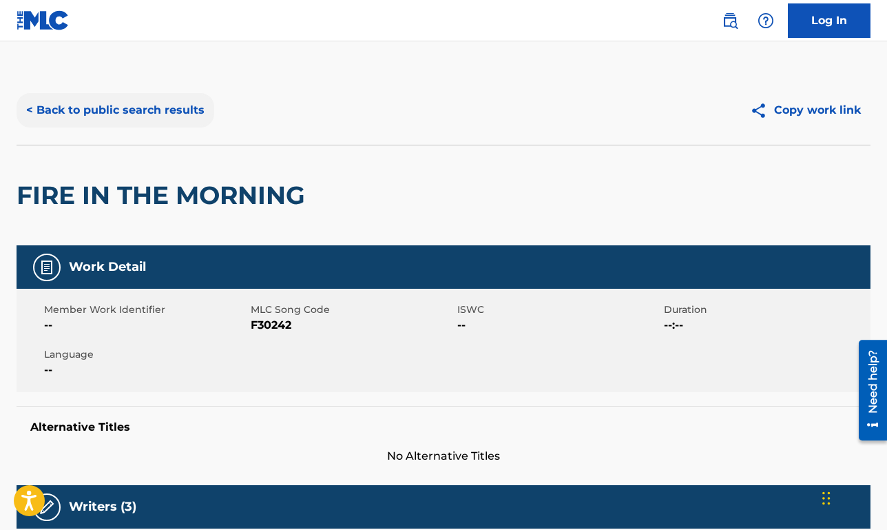
click at [158, 112] on button "< Back to public search results" at bounding box center [116, 110] width 198 height 34
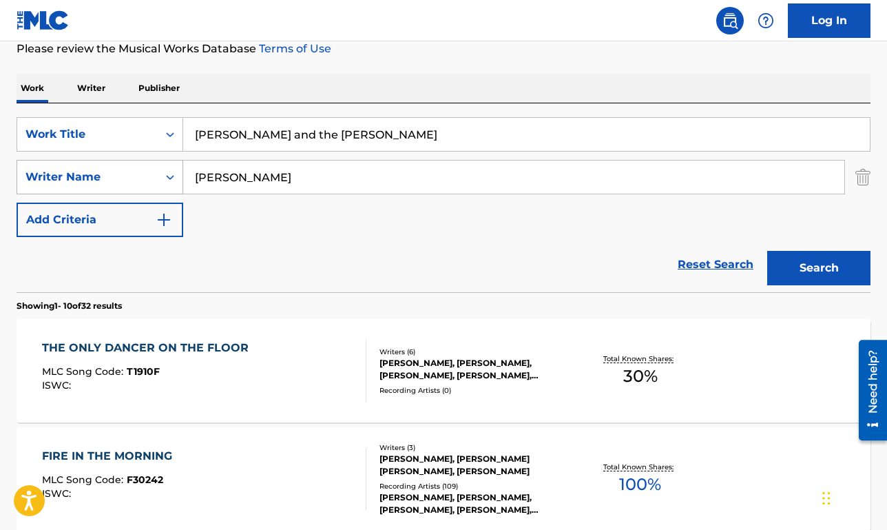
scroll to position [189, 0]
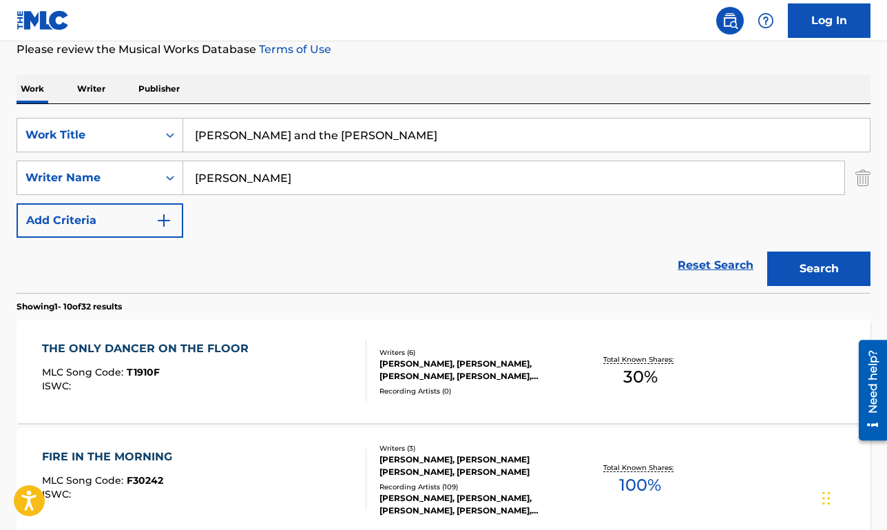
click at [99, 92] on p "Writer" at bounding box center [91, 88] width 37 height 29
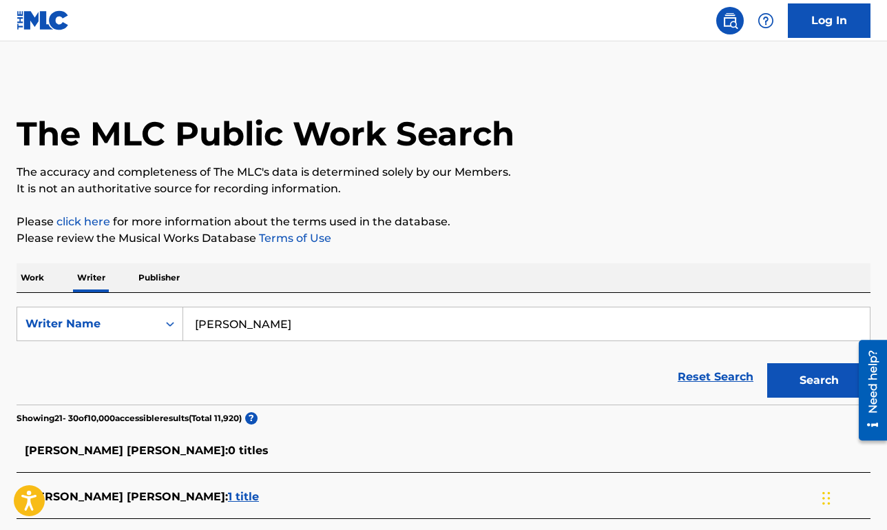
click at [223, 322] on input "[PERSON_NAME]" at bounding box center [526, 323] width 687 height 33
paste input "[PERSON_NAME]"
type input "[PERSON_NAME]"
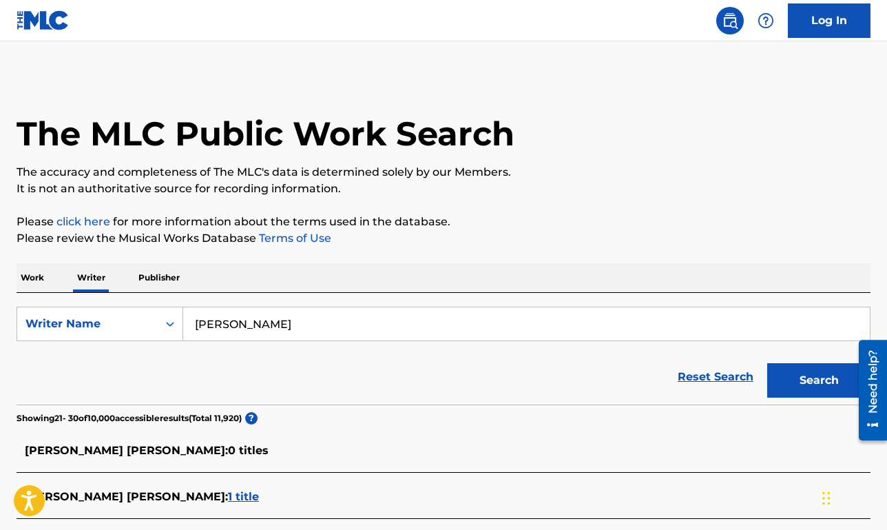
click at [767, 363] on button "Search" at bounding box center [818, 380] width 103 height 34
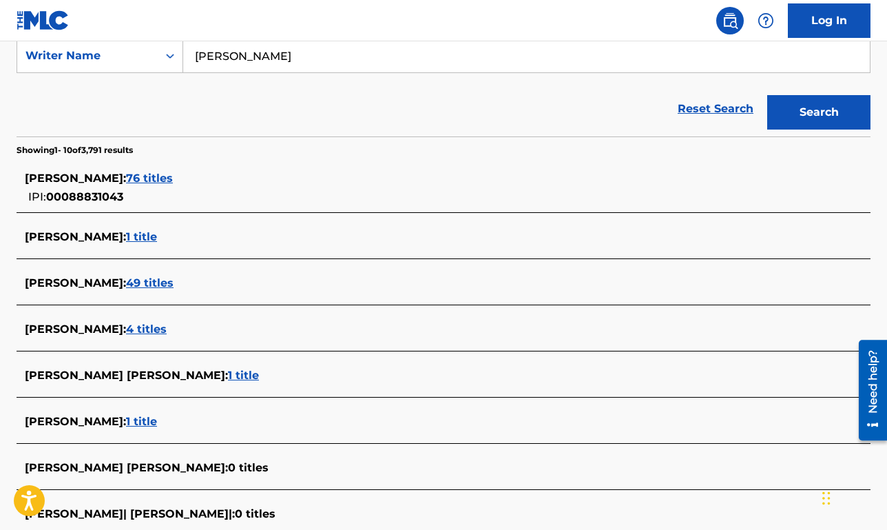
scroll to position [280, 0]
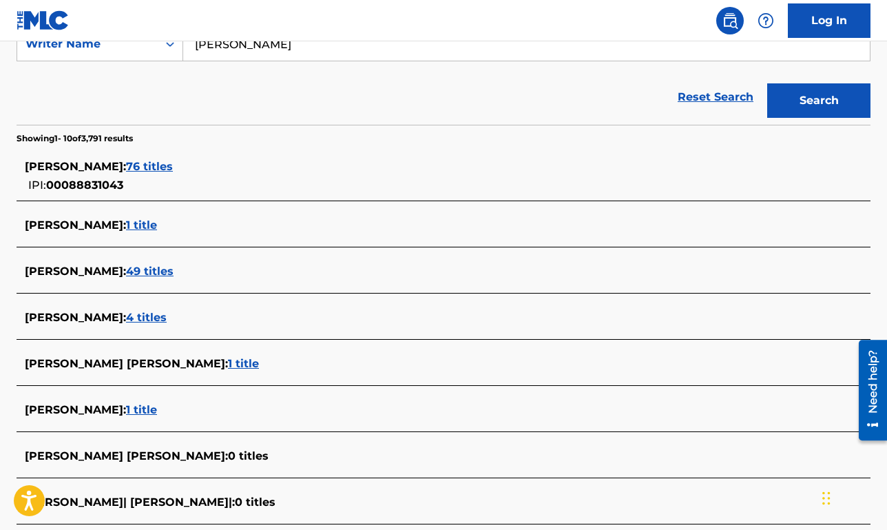
click at [173, 163] on span "76 titles" at bounding box center [149, 166] width 47 height 13
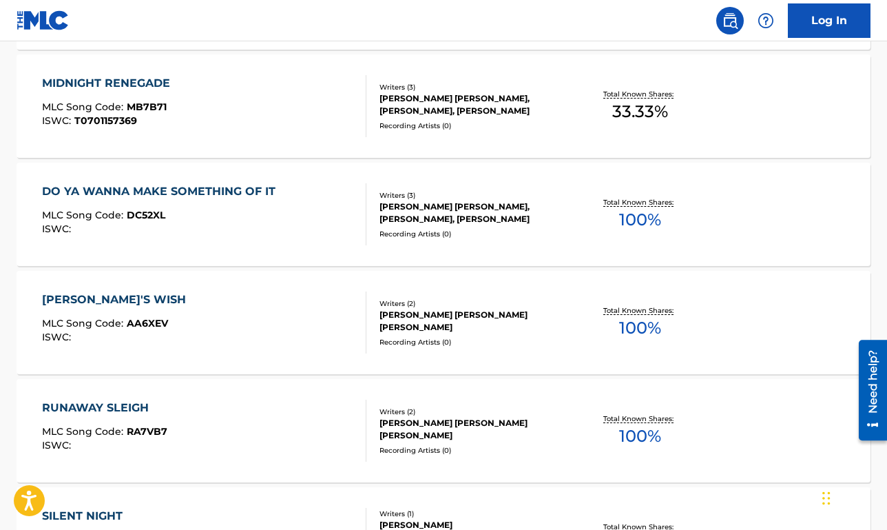
scroll to position [847, 0]
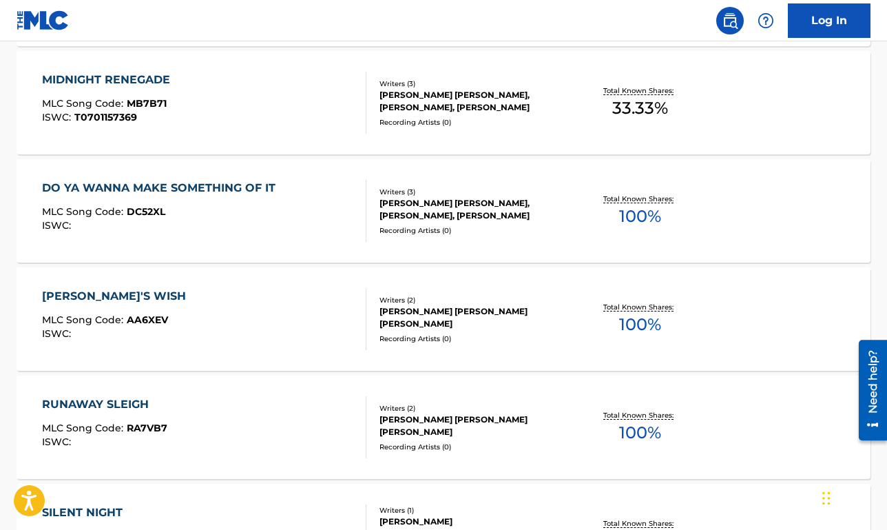
click at [260, 234] on div "DO YA WANNA MAKE SOMETHING OF IT MLC Song Code : DC52XL ISWC :" at bounding box center [162, 211] width 240 height 62
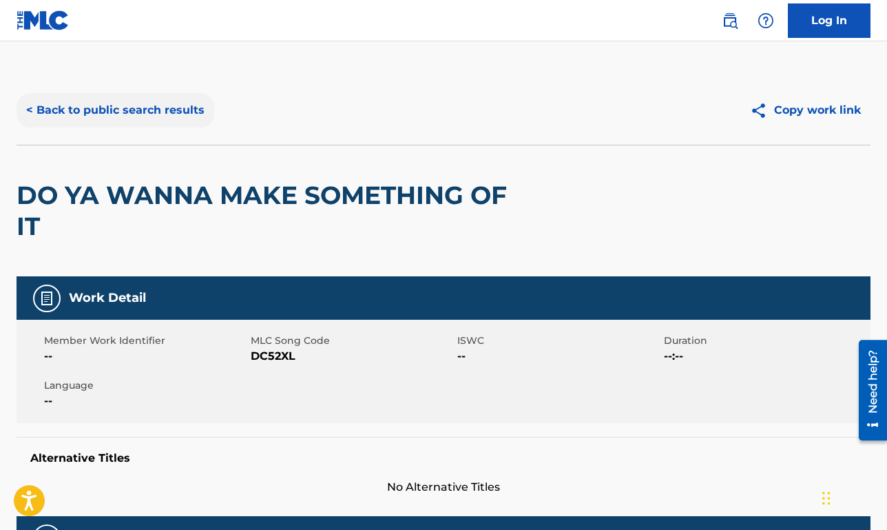
click at [212, 114] on div "< Back to public search results" at bounding box center [230, 110] width 427 height 34
click at [201, 107] on button "< Back to public search results" at bounding box center [116, 110] width 198 height 34
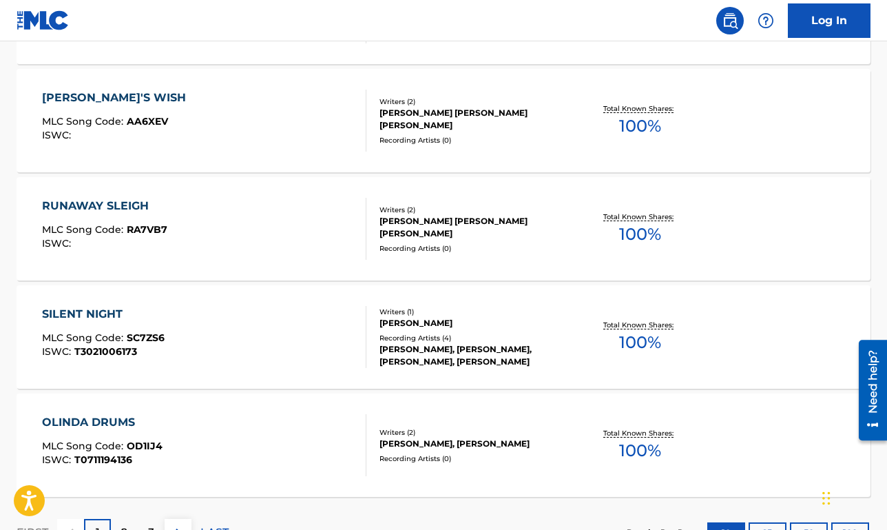
scroll to position [1053, 0]
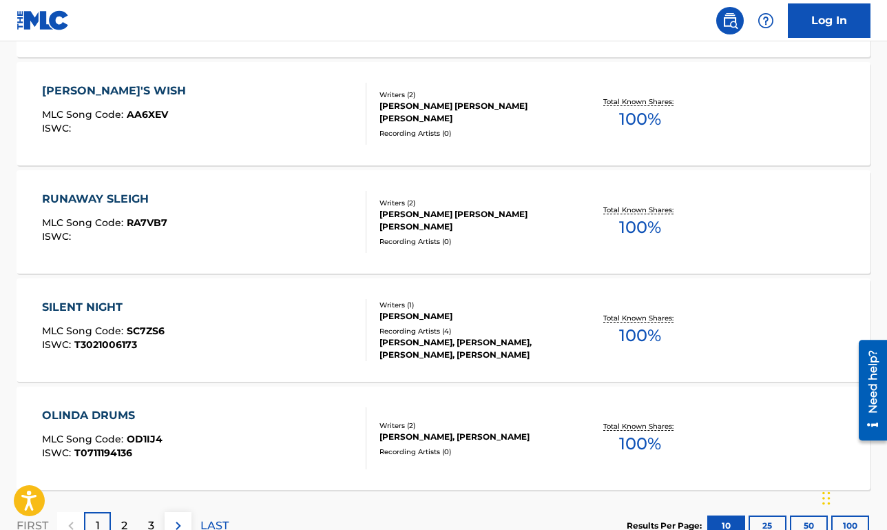
click at [245, 338] on div "SILENT NIGHT MLC Song Code : SC7ZS6 ISWC : T3021006173" at bounding box center [204, 330] width 324 height 62
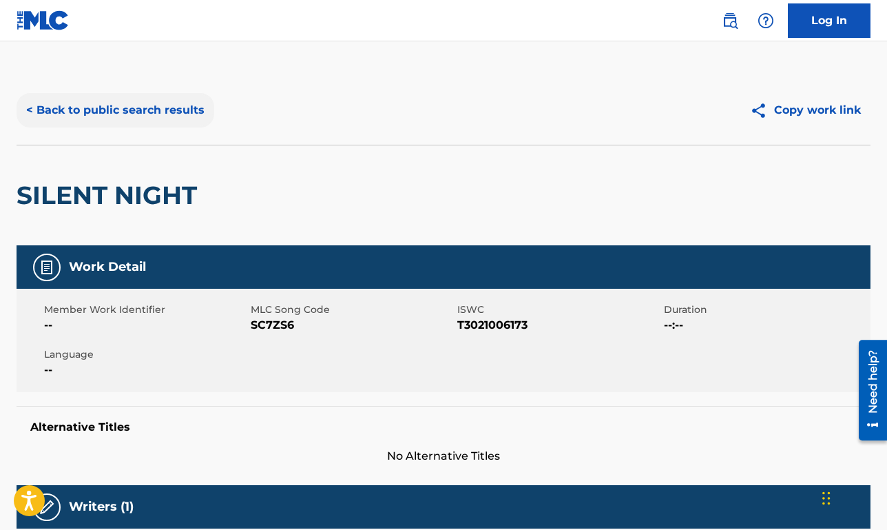
click at [161, 116] on button "< Back to public search results" at bounding box center [116, 110] width 198 height 34
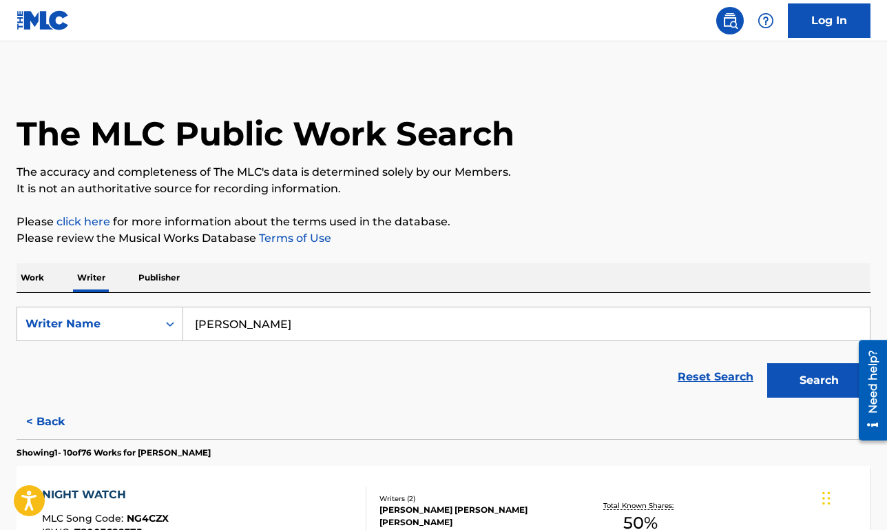
scroll to position [1157, 0]
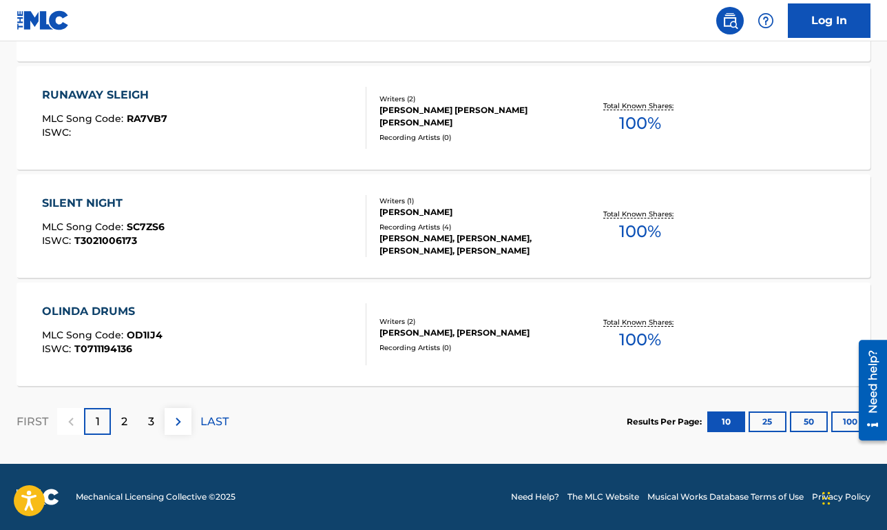
click at [254, 366] on div "OLINDA DRUMS MLC Song Code : OD1IJ4 ISWC : T0711194136 Writers ( 2 ) [PERSON_NA…" at bounding box center [444, 333] width 854 height 103
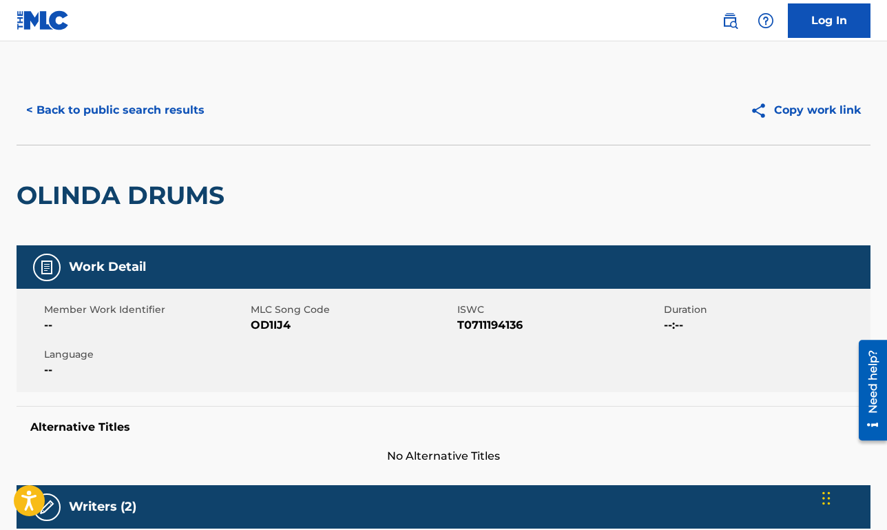
click at [210, 130] on div "< Back to public search results Copy work link" at bounding box center [444, 110] width 854 height 69
click at [193, 121] on button "< Back to public search results" at bounding box center [116, 110] width 198 height 34
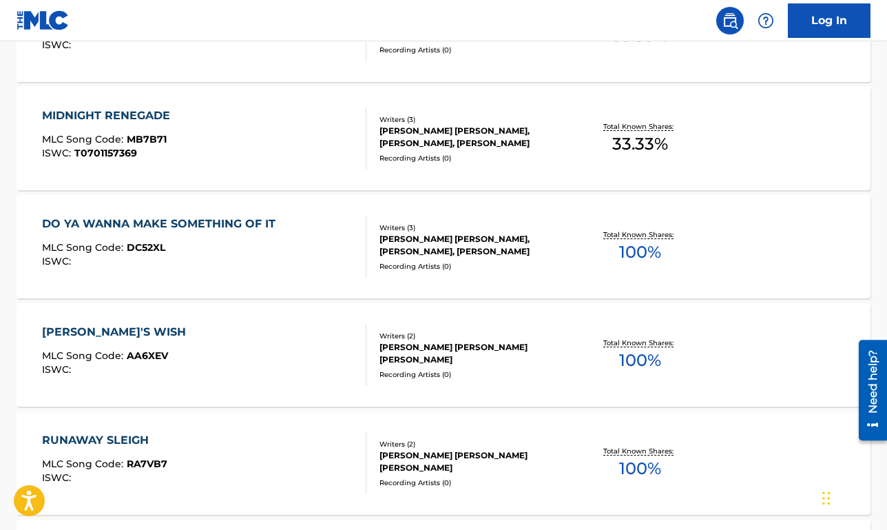
scroll to position [821, 0]
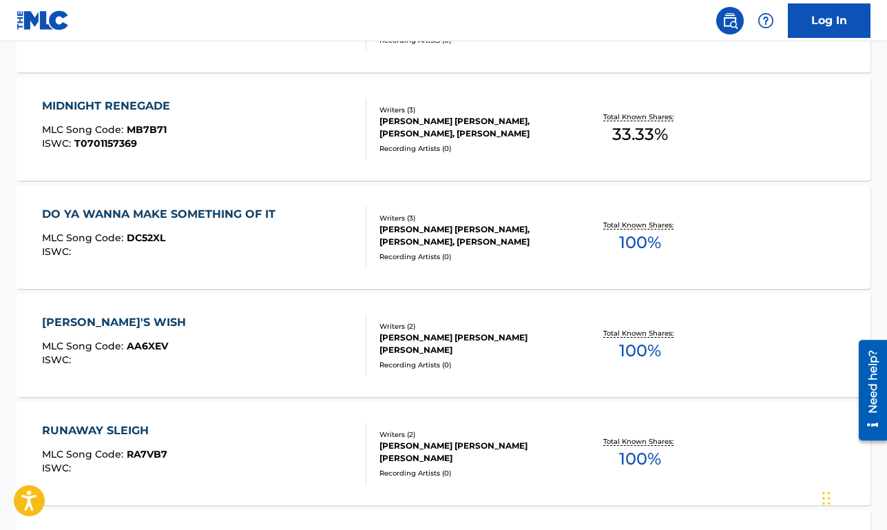
click at [294, 257] on div "DO YA WANNA MAKE SOMETHING OF IT MLC Song Code : DC52XL ISWC :" at bounding box center [204, 237] width 324 height 62
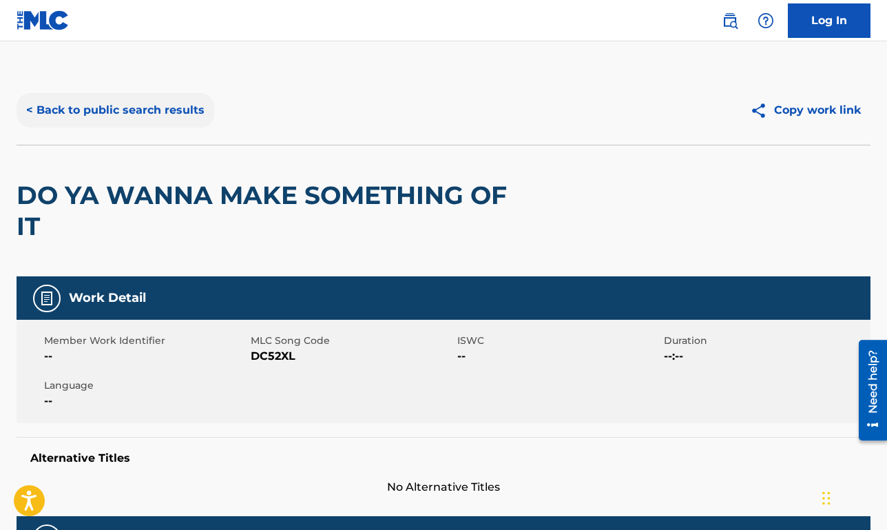
click at [121, 104] on button "< Back to public search results" at bounding box center [116, 110] width 198 height 34
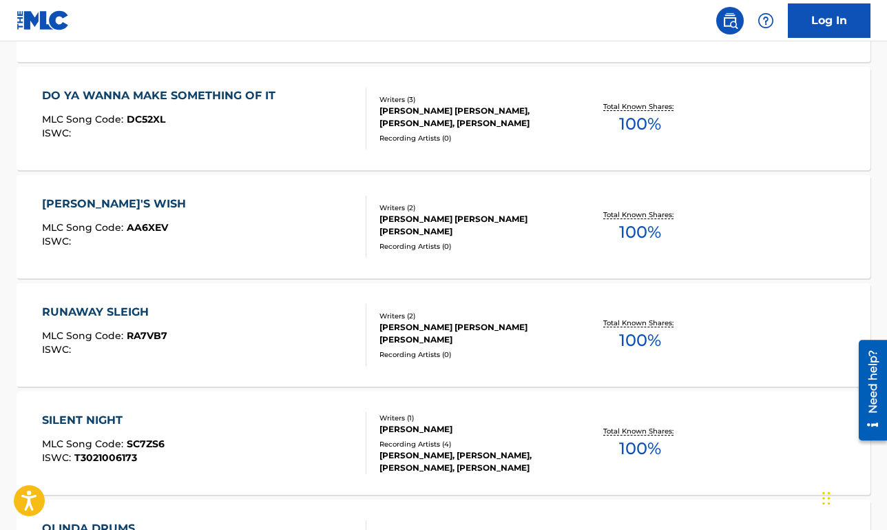
scroll to position [942, 0]
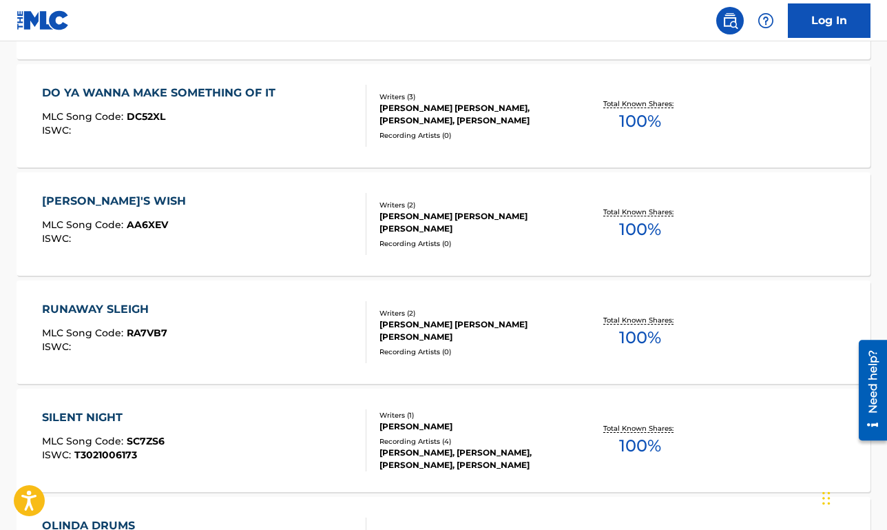
click at [297, 267] on div "[PERSON_NAME]'S WISH MLC Song Code : AA6XEV ISWC : Writers ( 2 ) [PERSON_NAME] …" at bounding box center [444, 223] width 854 height 103
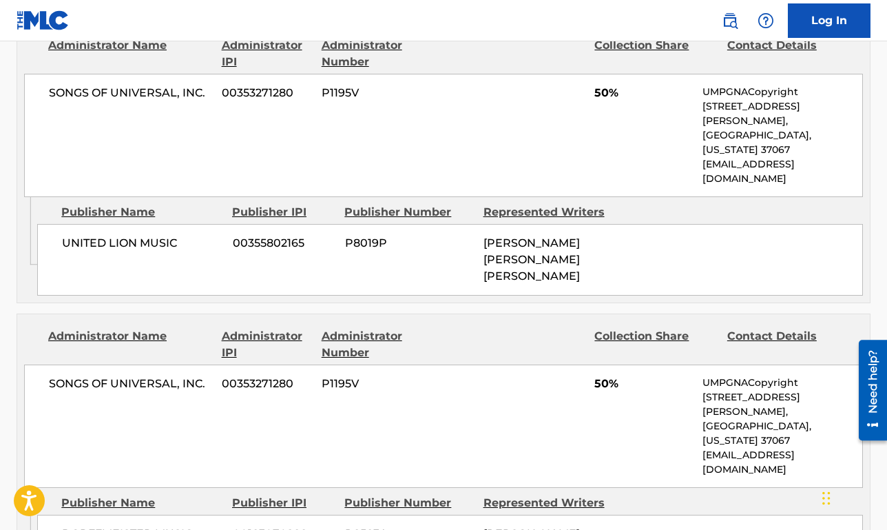
scroll to position [693, 0]
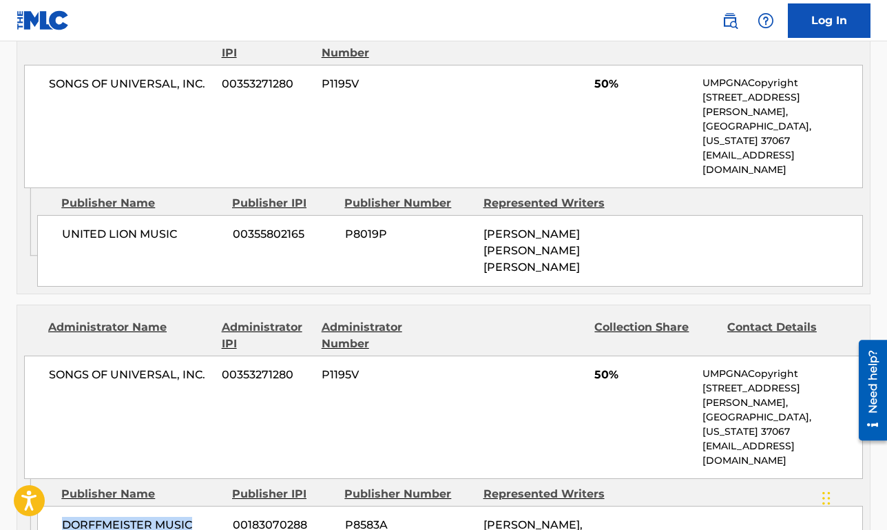
drag, startPoint x: 178, startPoint y: 429, endPoint x: 46, endPoint y: 433, distance: 131.6
copy span "DORFFMEISTER MUSIC"
